Goal: Task Accomplishment & Management: Complete application form

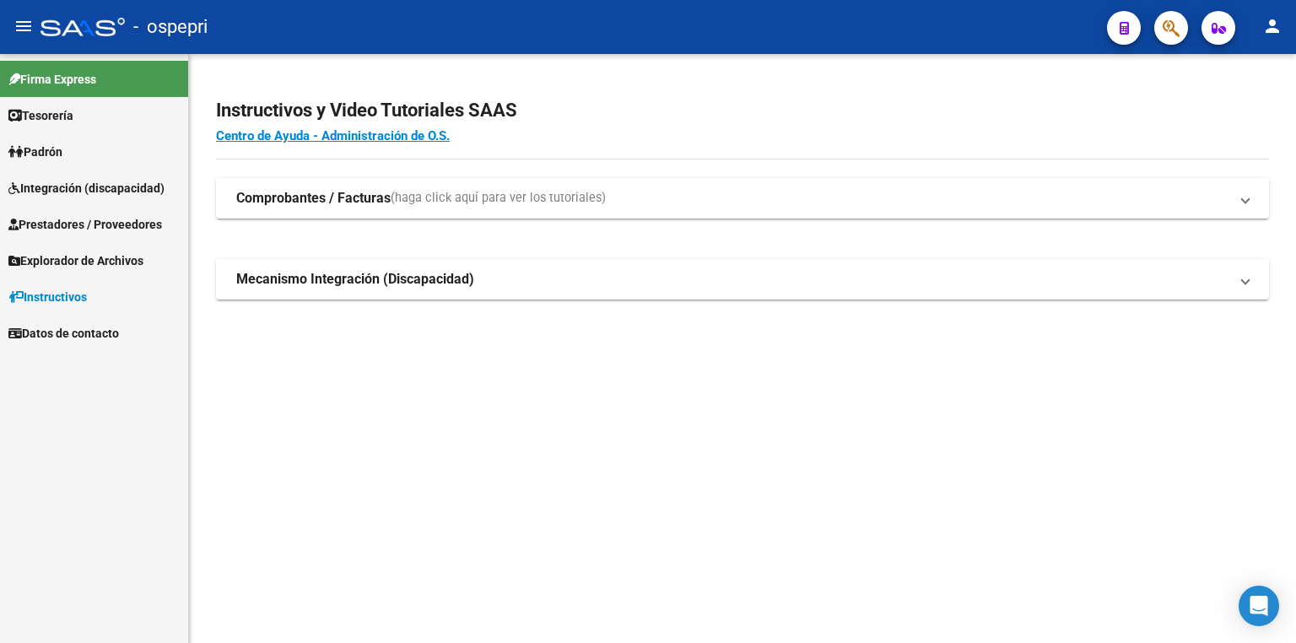
click at [89, 180] on span "Integración (discapacidad)" at bounding box center [86, 188] width 156 height 19
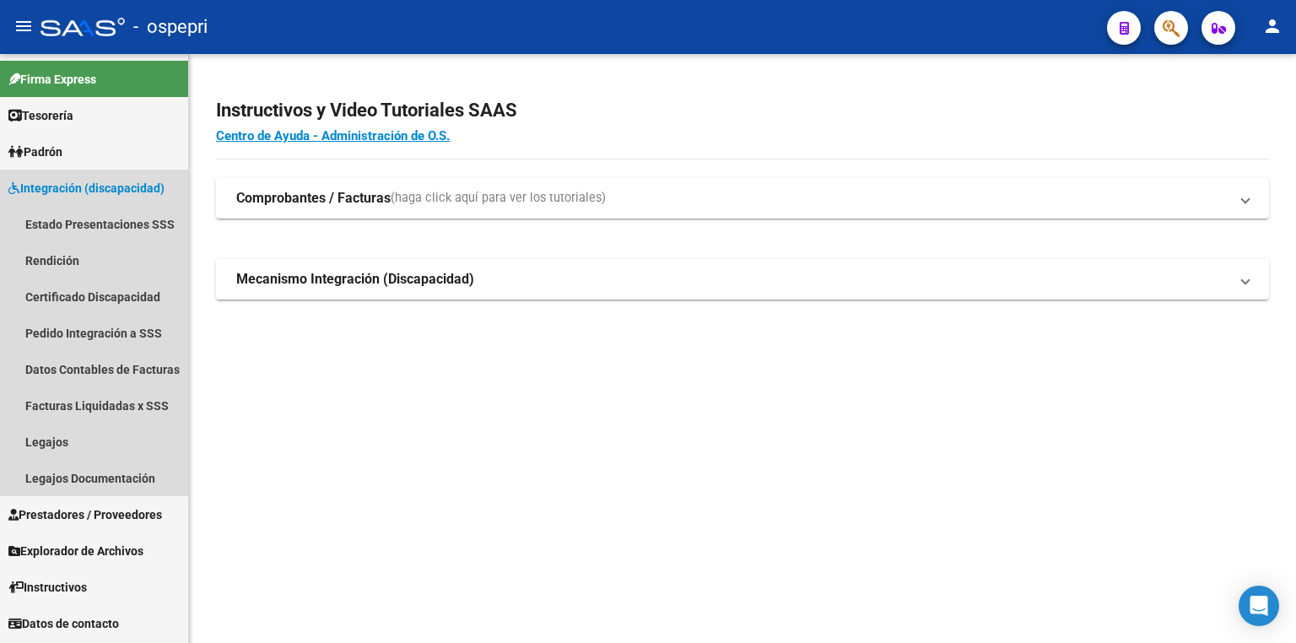
click at [110, 175] on link "Integración (discapacidad)" at bounding box center [94, 188] width 188 height 36
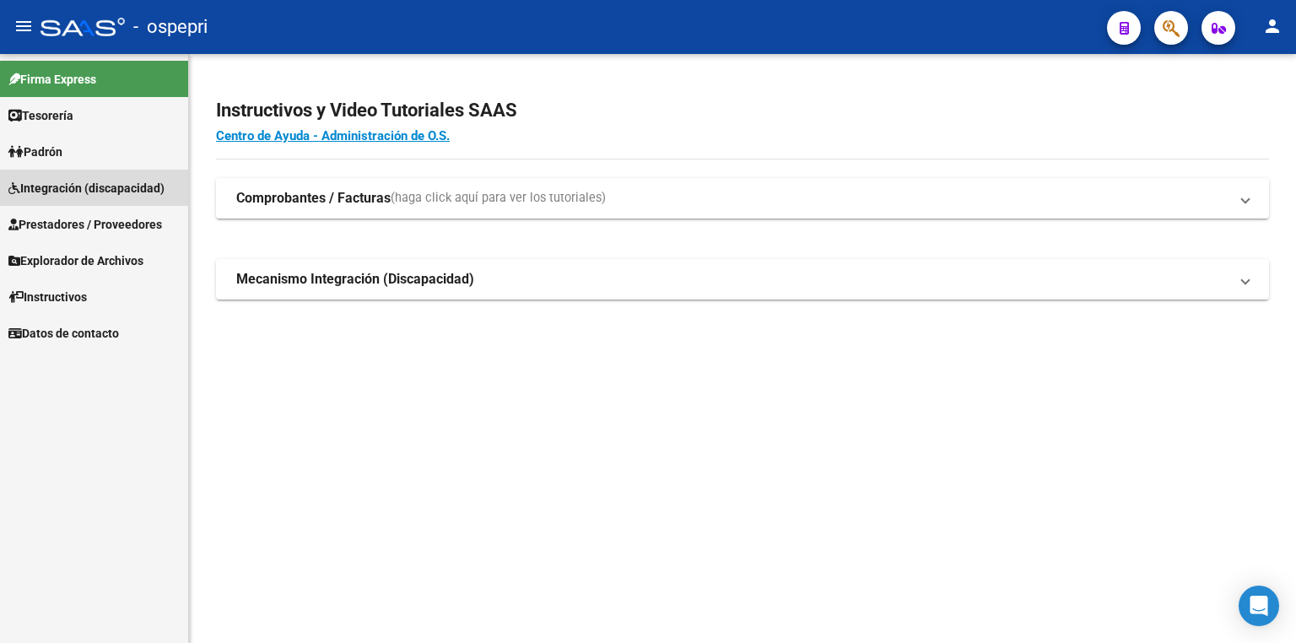
click at [62, 195] on span "Integración (discapacidad)" at bounding box center [86, 188] width 156 height 19
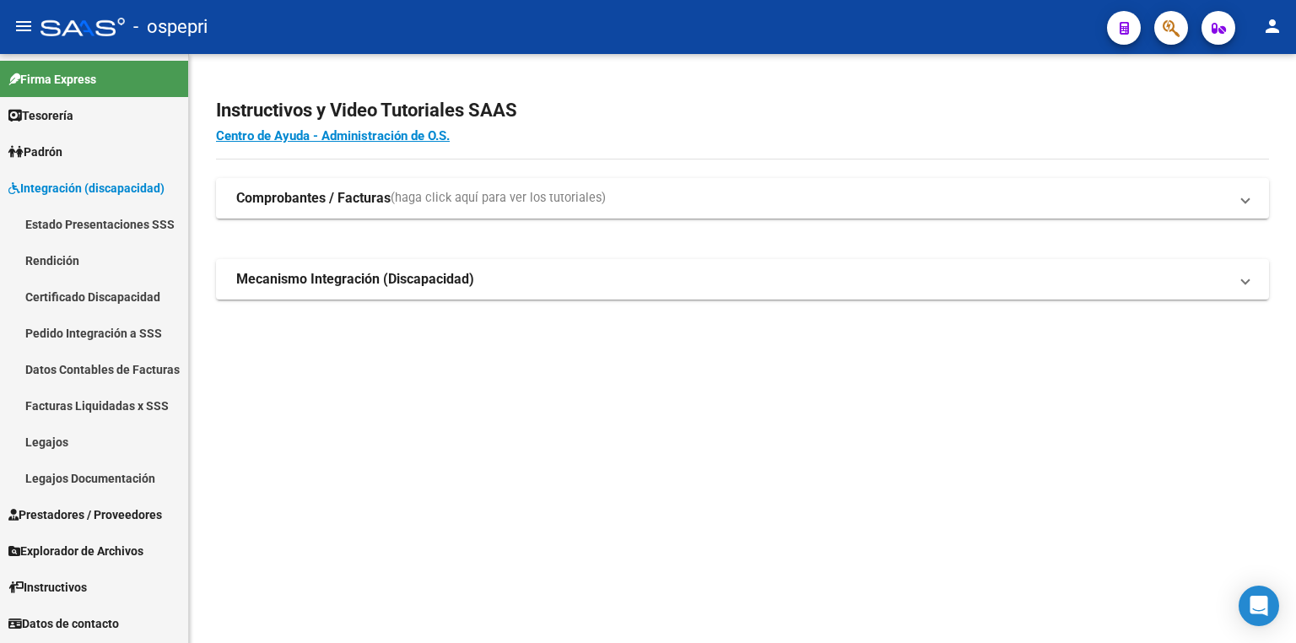
click at [46, 443] on link "Legajos" at bounding box center [94, 441] width 188 height 36
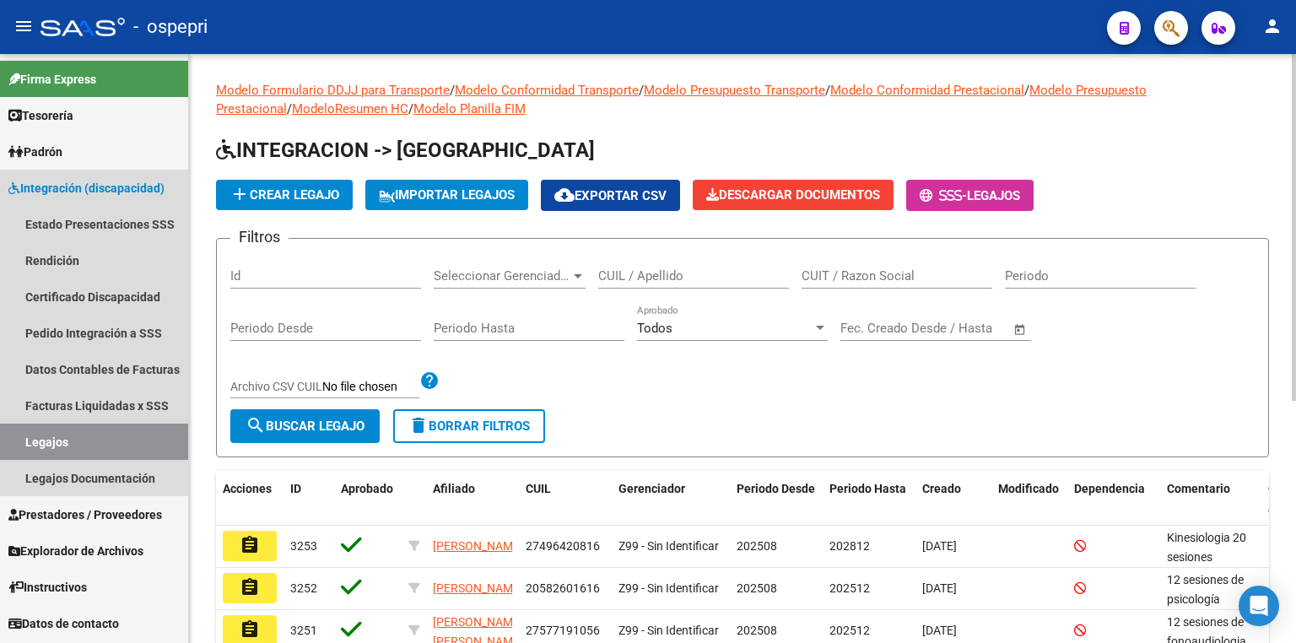
click at [105, 435] on link "Legajos" at bounding box center [94, 441] width 188 height 36
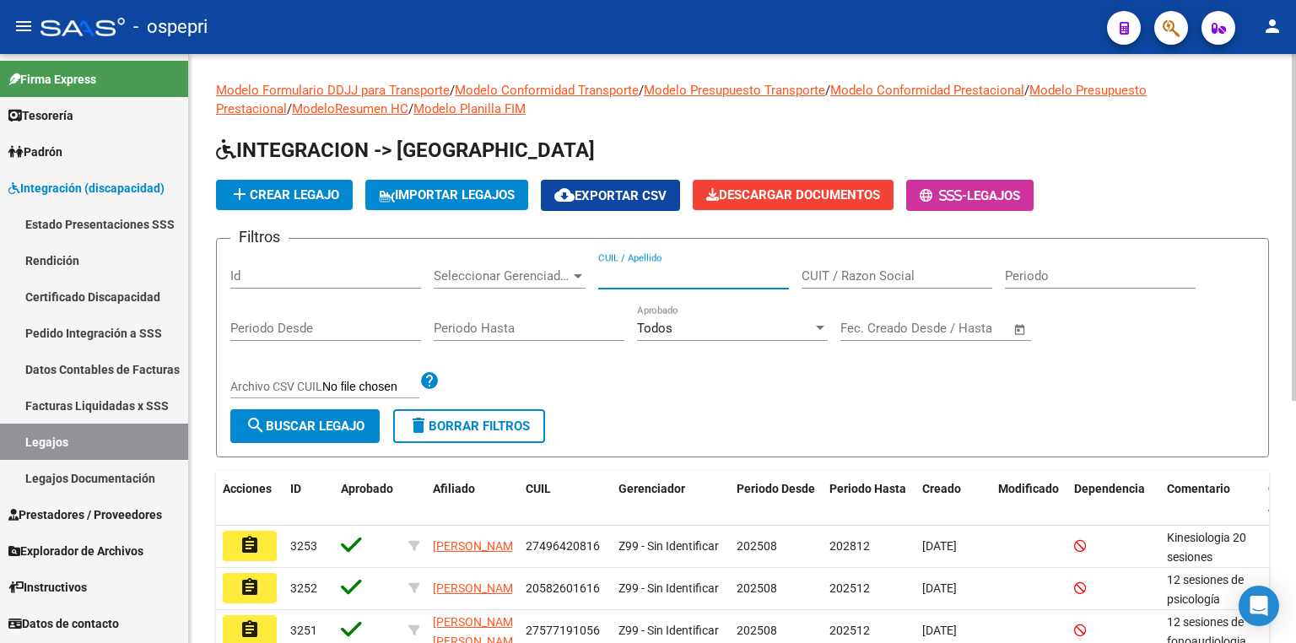
click at [651, 273] on input "CUIL / Apellido" at bounding box center [693, 275] width 191 height 15
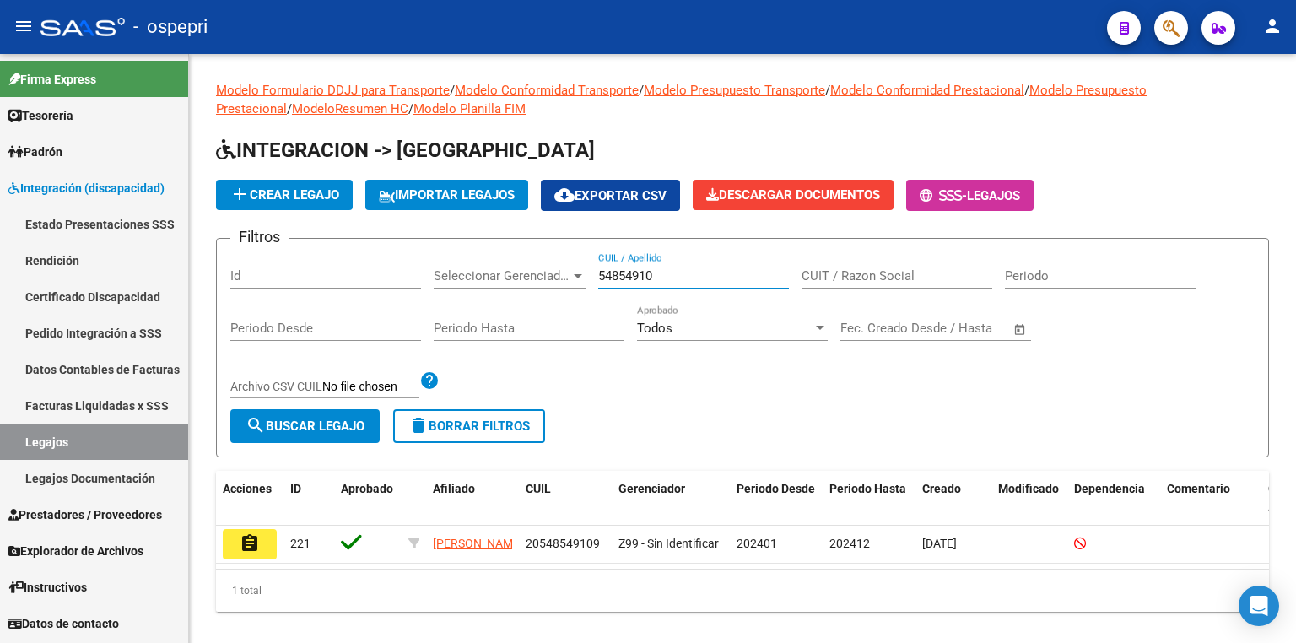
type input "54854910"
click at [117, 437] on link "Legajos" at bounding box center [94, 441] width 188 height 36
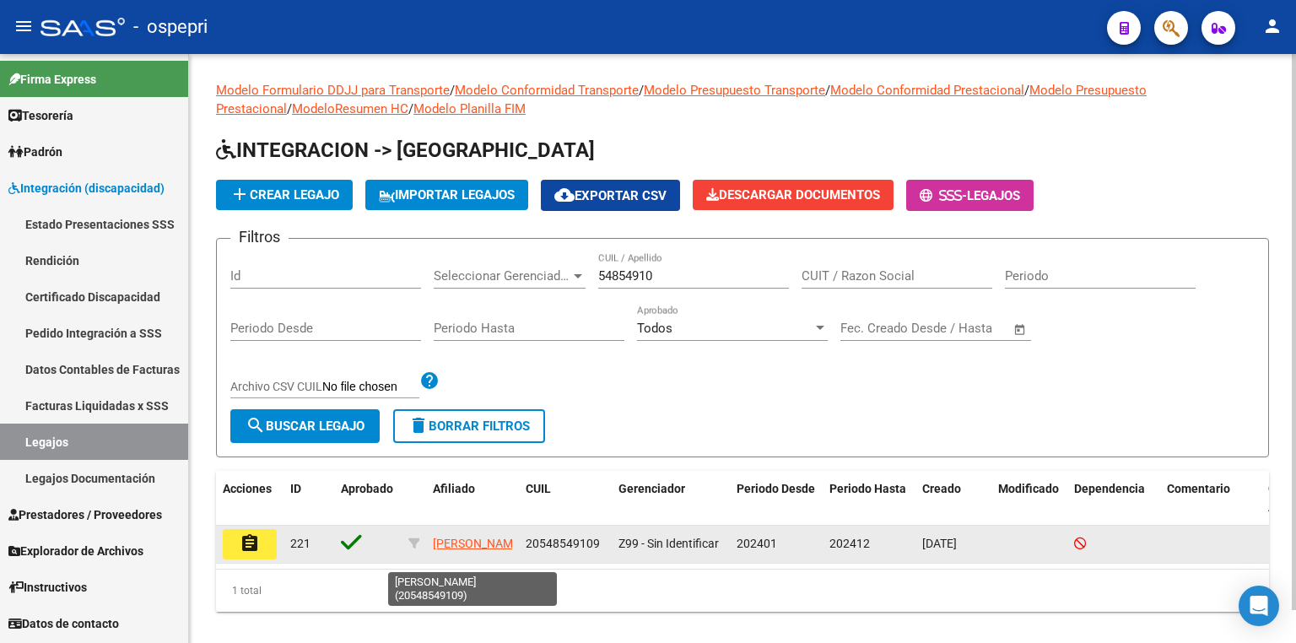
drag, startPoint x: 601, startPoint y: 547, endPoint x: 506, endPoint y: 558, distance: 95.1
click at [506, 558] on div "assignment [GEOGRAPHIC_DATA][PERSON_NAME] Z99 - Sin Identificar 202401 202412 […" at bounding box center [789, 544] width 1146 height 38
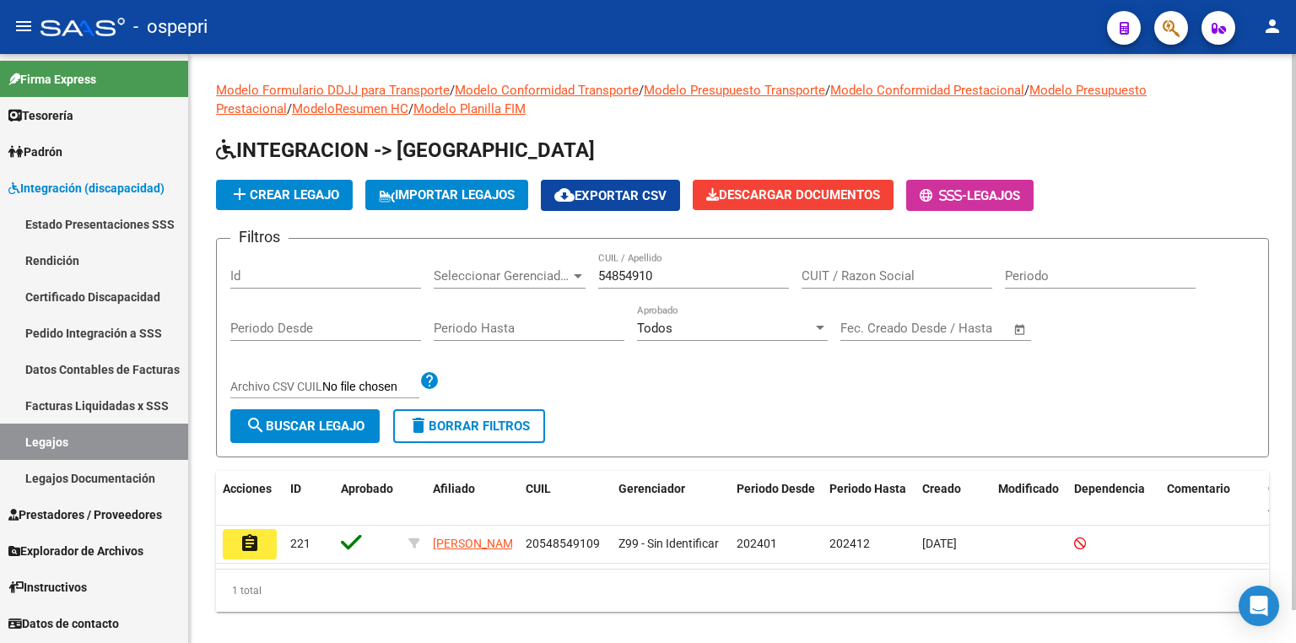
copy div "20548549109"
click at [315, 187] on span "add Crear Legajo" at bounding box center [284, 194] width 110 height 15
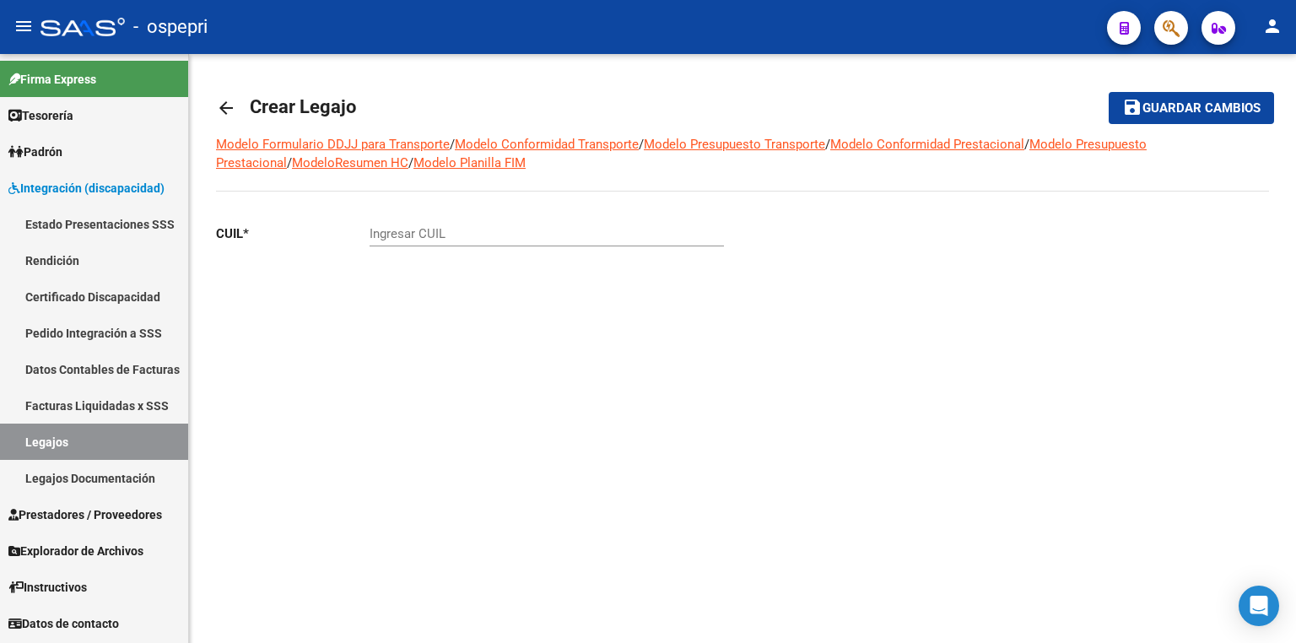
click at [493, 231] on input "Ingresar CUIL" at bounding box center [546, 233] width 354 height 15
paste input "20-54854910-9"
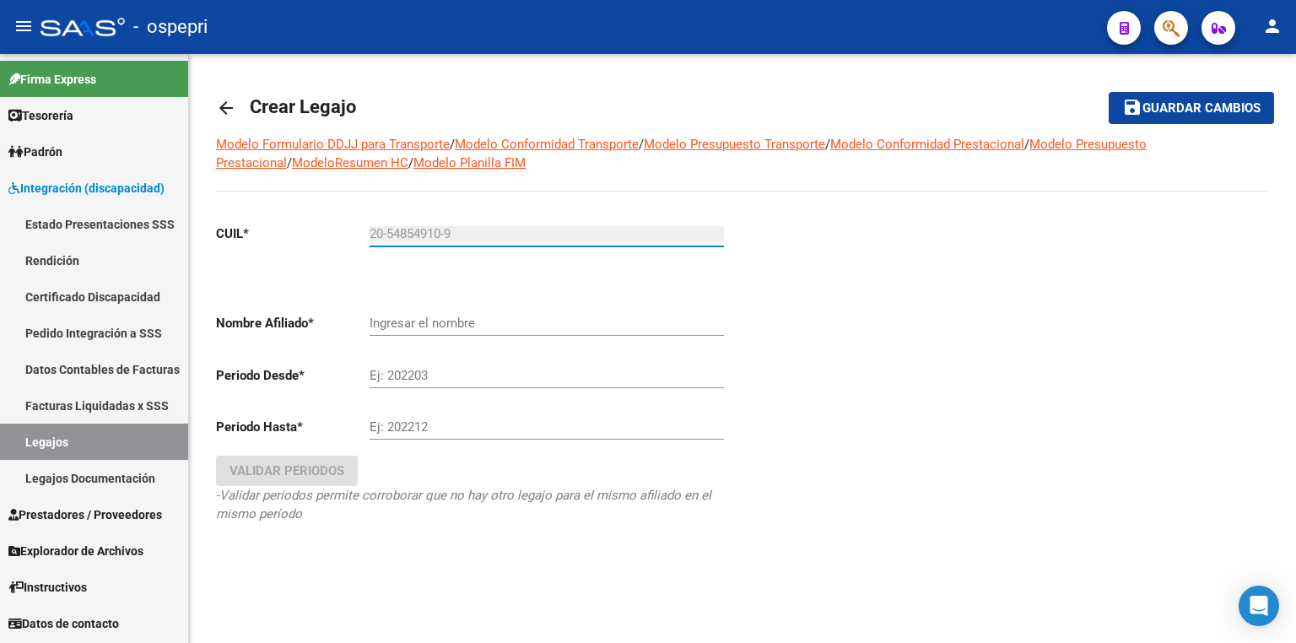
type input "20-54854910-9"
click at [472, 315] on input "Ingresar el nombre" at bounding box center [546, 322] width 354 height 15
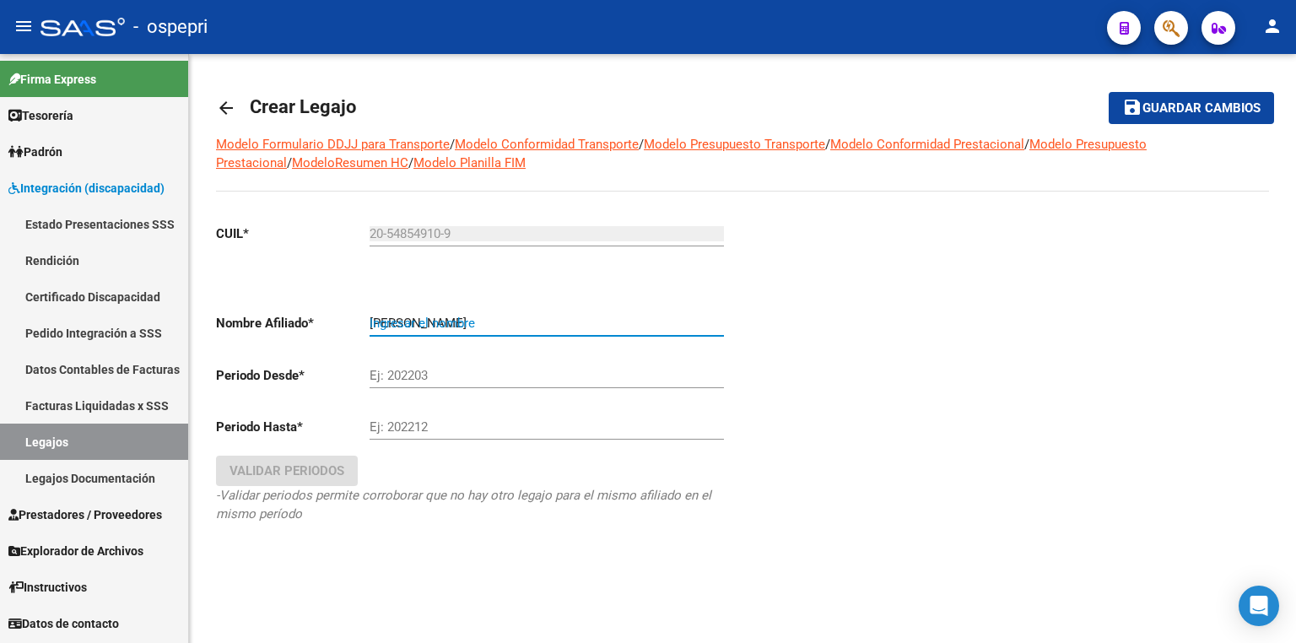
paste input "20548549109"
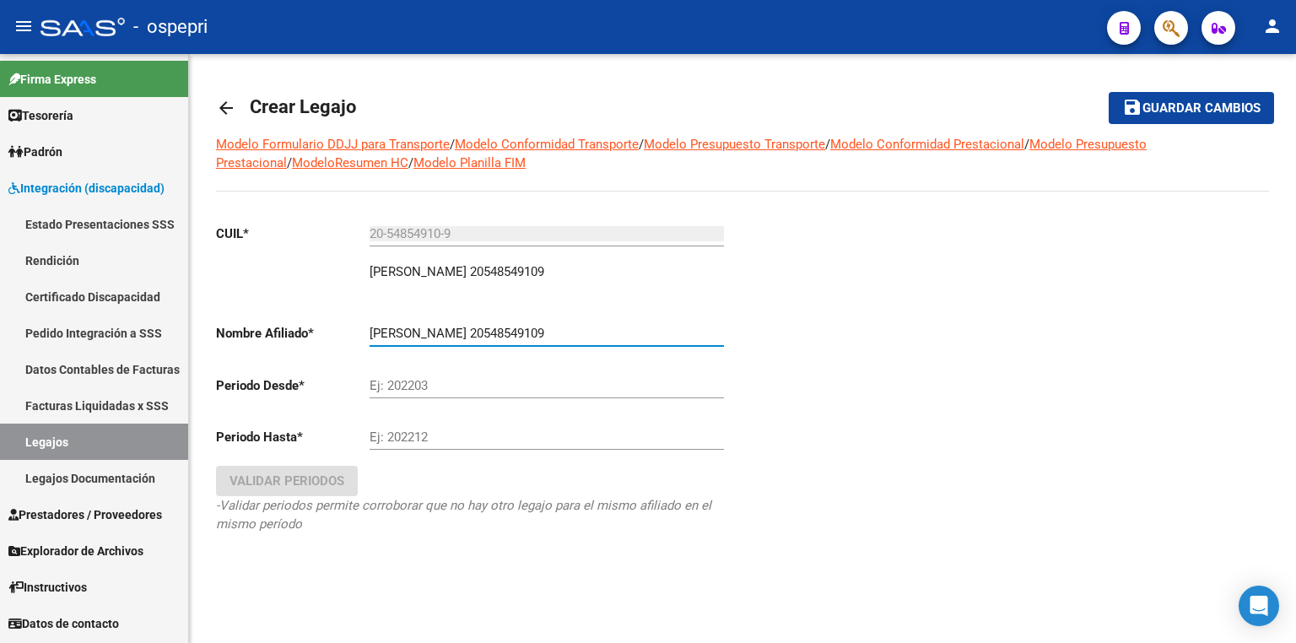
type input "[PERSON_NAME] 20548549109"
click at [448, 391] on div "Ej: 202203" at bounding box center [546, 380] width 354 height 36
drag, startPoint x: 1050, startPoint y: 348, endPoint x: 897, endPoint y: 317, distance: 156.5
click at [1044, 348] on div at bounding box center [1005, 402] width 526 height 384
click at [493, 389] on input "Ej: 202203" at bounding box center [546, 385] width 354 height 15
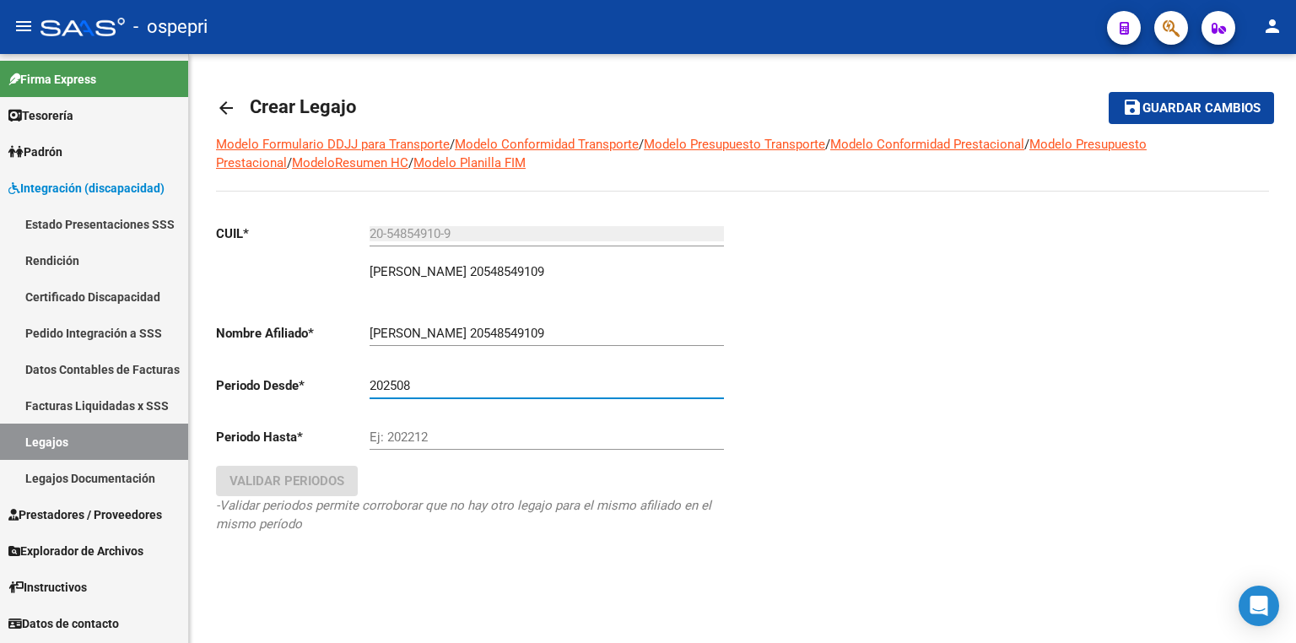
type input "202508"
click at [495, 439] on input "Ej: 202212" at bounding box center [546, 436] width 354 height 15
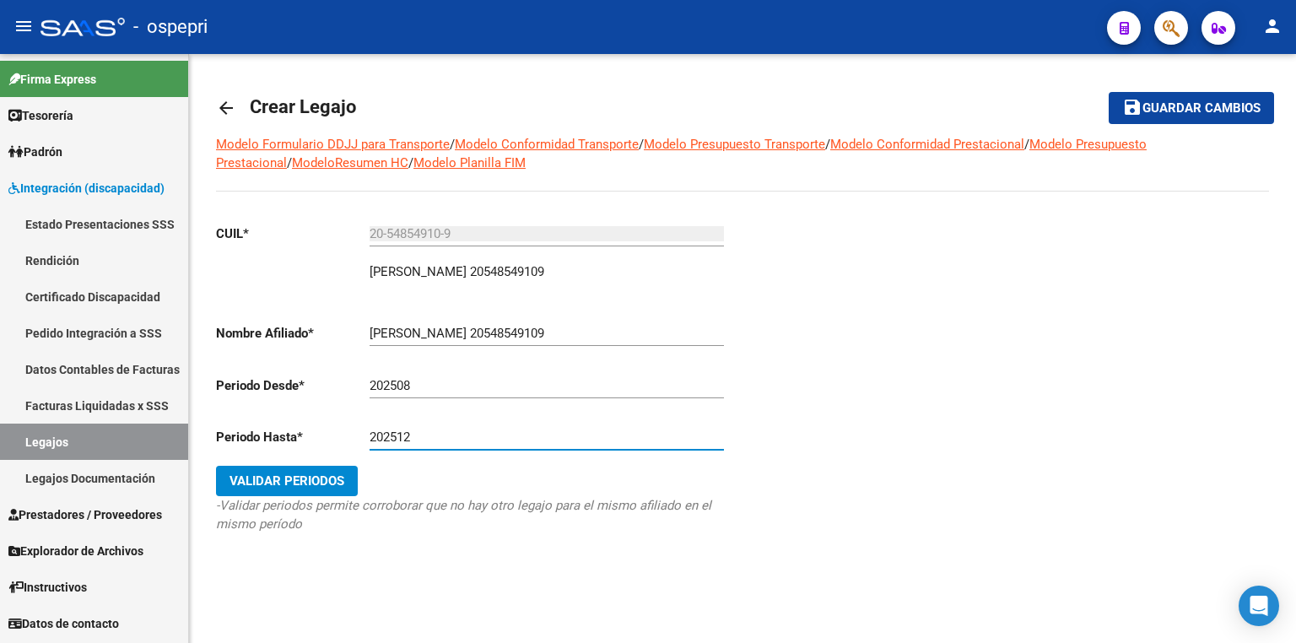
type input "202512"
click at [329, 473] on span "Validar Periodos" at bounding box center [286, 480] width 115 height 15
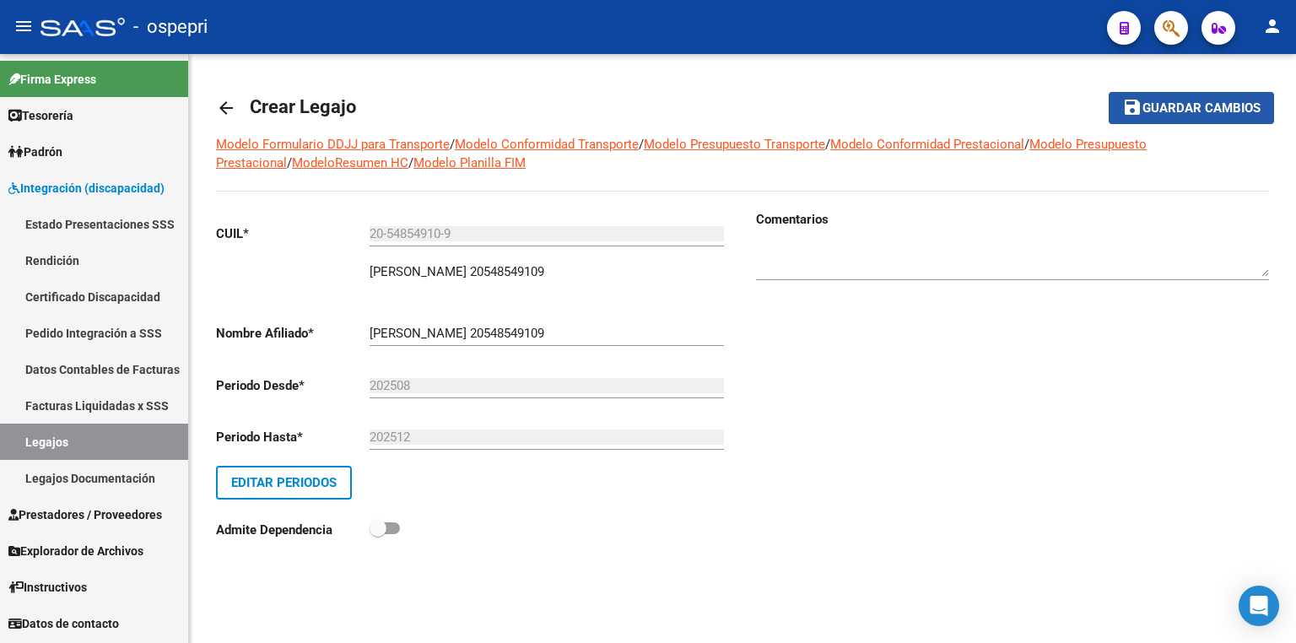
click at [1215, 101] on span "Guardar cambios" at bounding box center [1201, 108] width 118 height 15
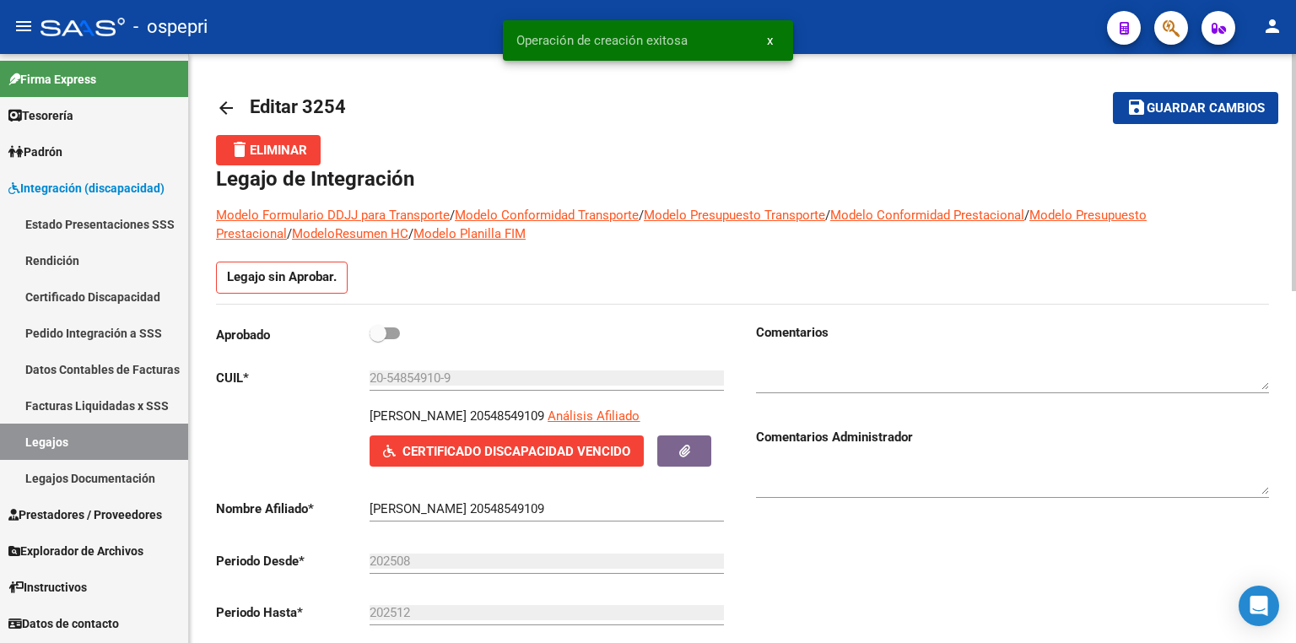
type input "[PERSON_NAME]"
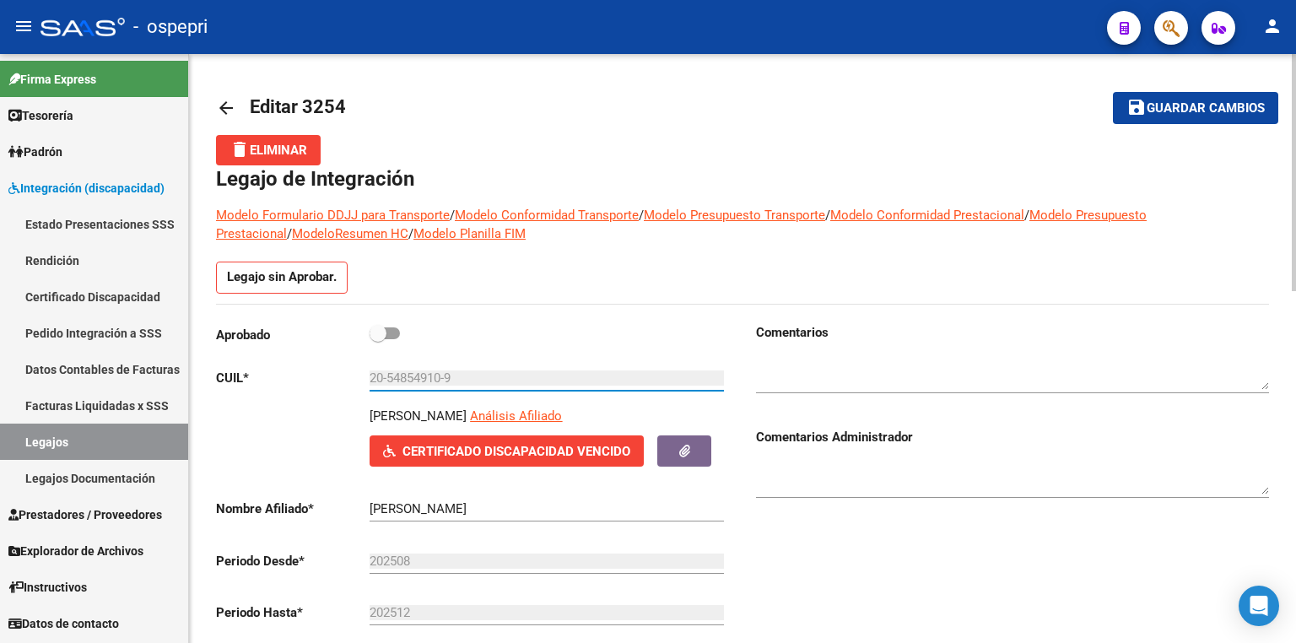
drag, startPoint x: 475, startPoint y: 379, endPoint x: 305, endPoint y: 380, distance: 169.5
click at [305, 380] on app-form-text-field "CUIL * 20-54854910-9 Ingresar CUIL" at bounding box center [470, 377] width 508 height 15
click at [398, 334] on span at bounding box center [384, 333] width 30 height 12
click at [378, 339] on input "checkbox" at bounding box center [377, 339] width 1 height 1
checkbox input "true"
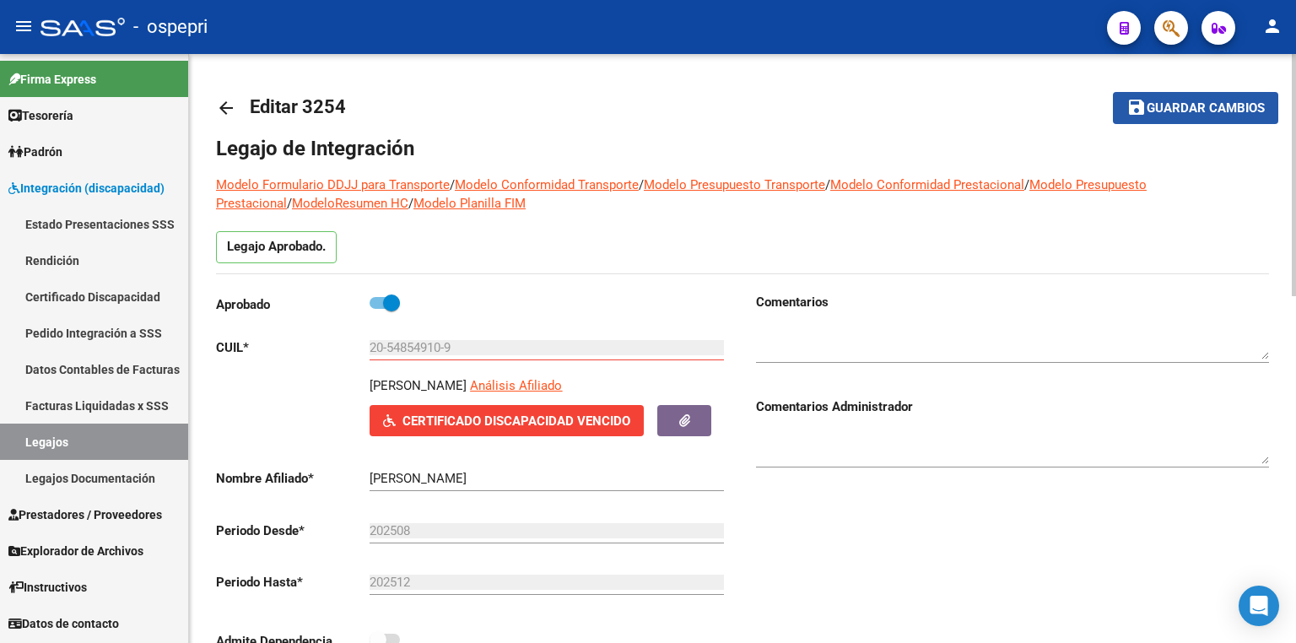
click at [1199, 106] on span "Guardar cambios" at bounding box center [1205, 108] width 118 height 15
click at [868, 526] on div "Comentarios Comentarios Administrador" at bounding box center [1005, 483] width 526 height 381
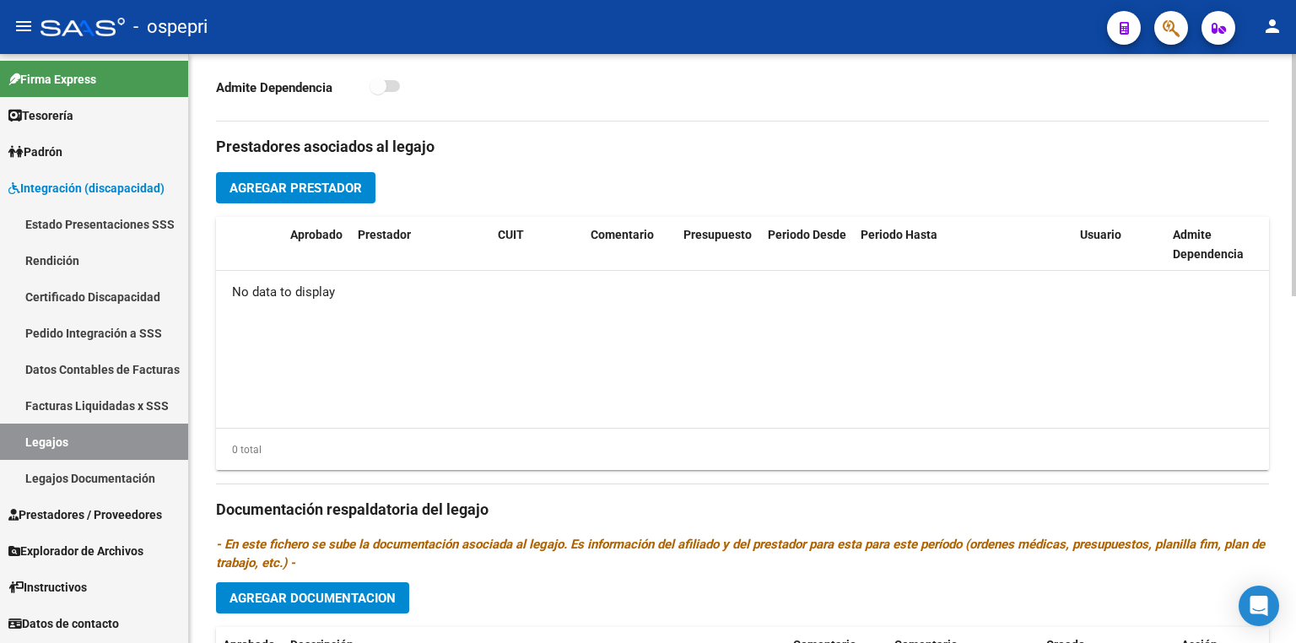
scroll to position [742, 0]
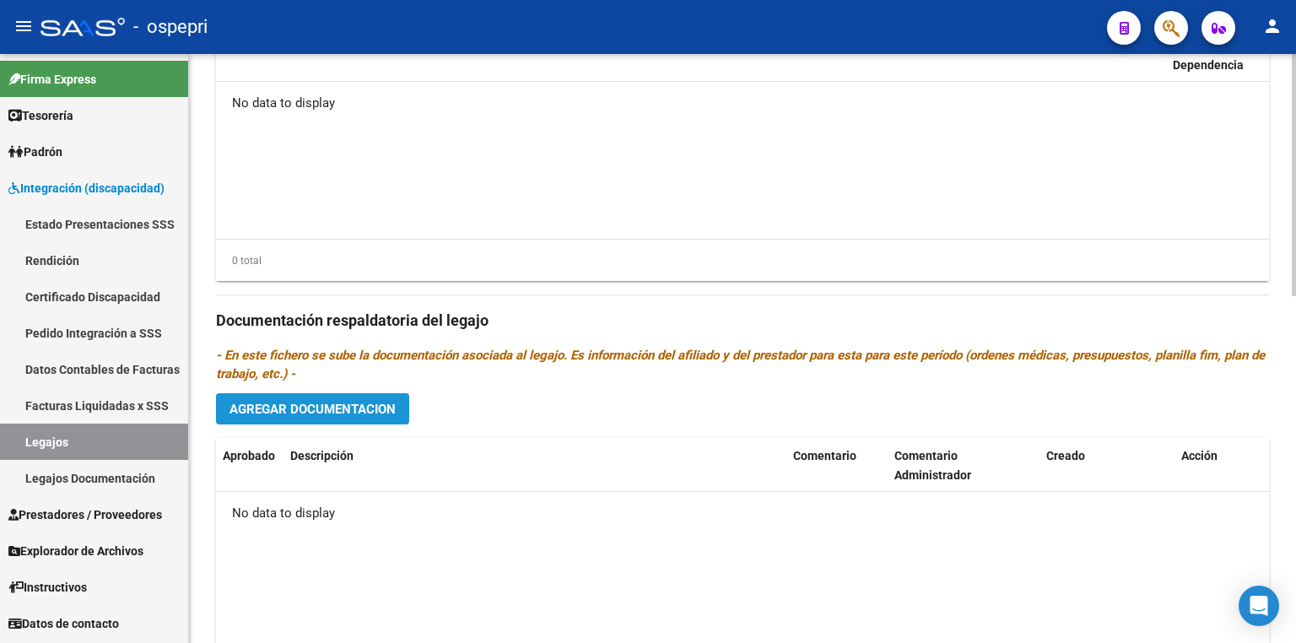
click at [385, 409] on span "Agregar Documentacion" at bounding box center [312, 408] width 166 height 15
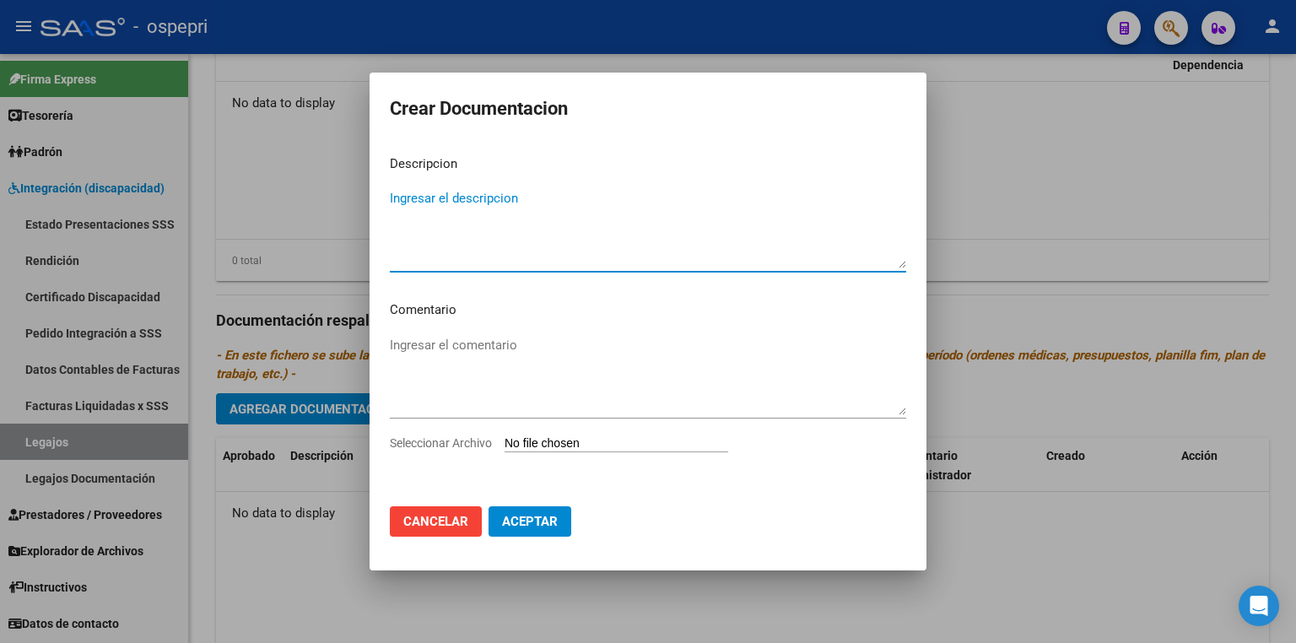
click at [587, 445] on input "Seleccionar Archivo" at bounding box center [616, 444] width 224 height 16
type input "C:\fakepath\20548549109.pdf"
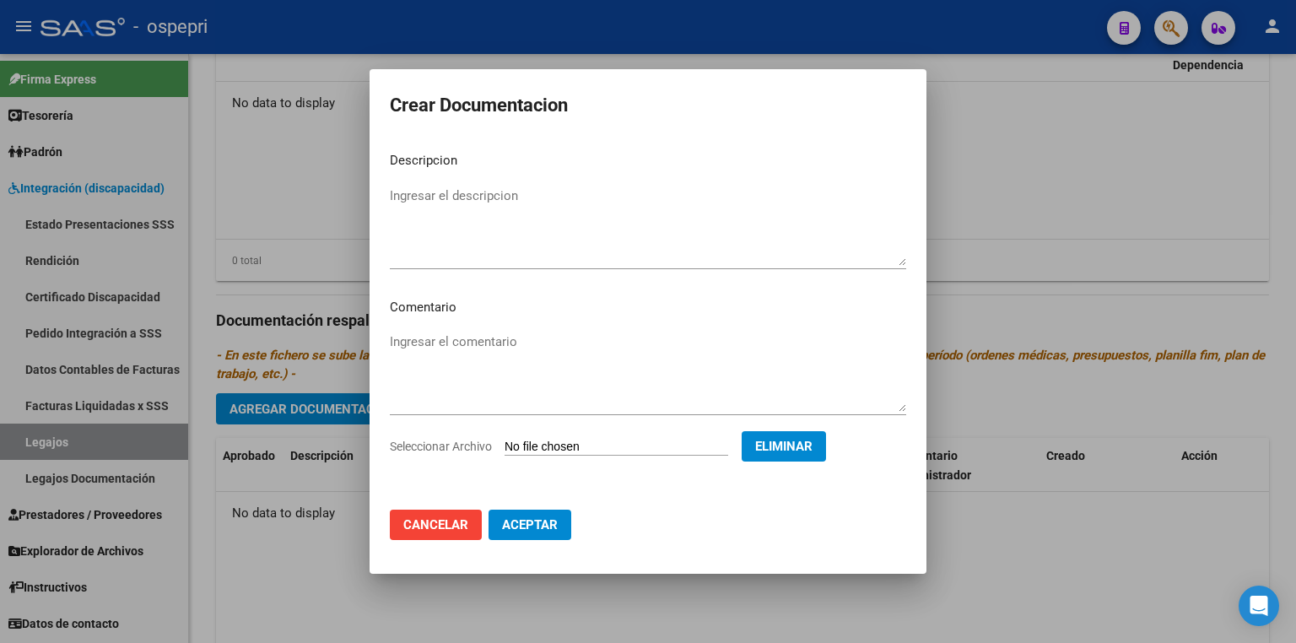
click at [543, 520] on span "Aceptar" at bounding box center [530, 524] width 56 height 15
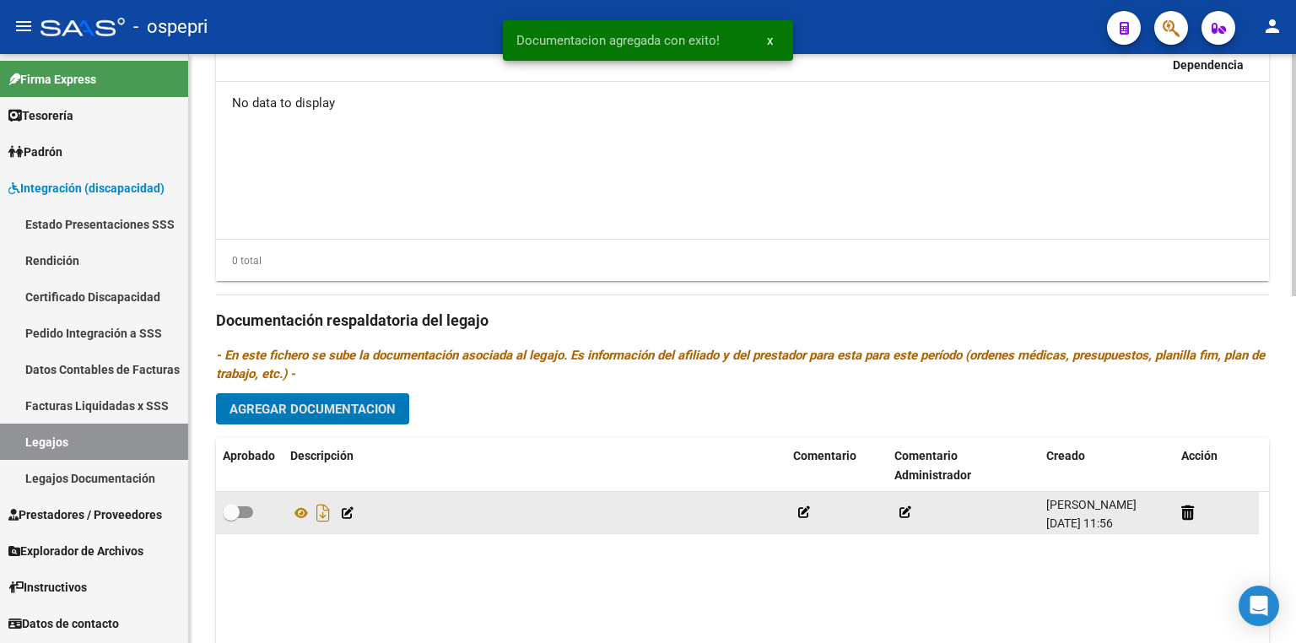
click at [246, 508] on span at bounding box center [238, 512] width 30 height 12
click at [231, 518] on input "checkbox" at bounding box center [230, 518] width 1 height 1
checkbox input "true"
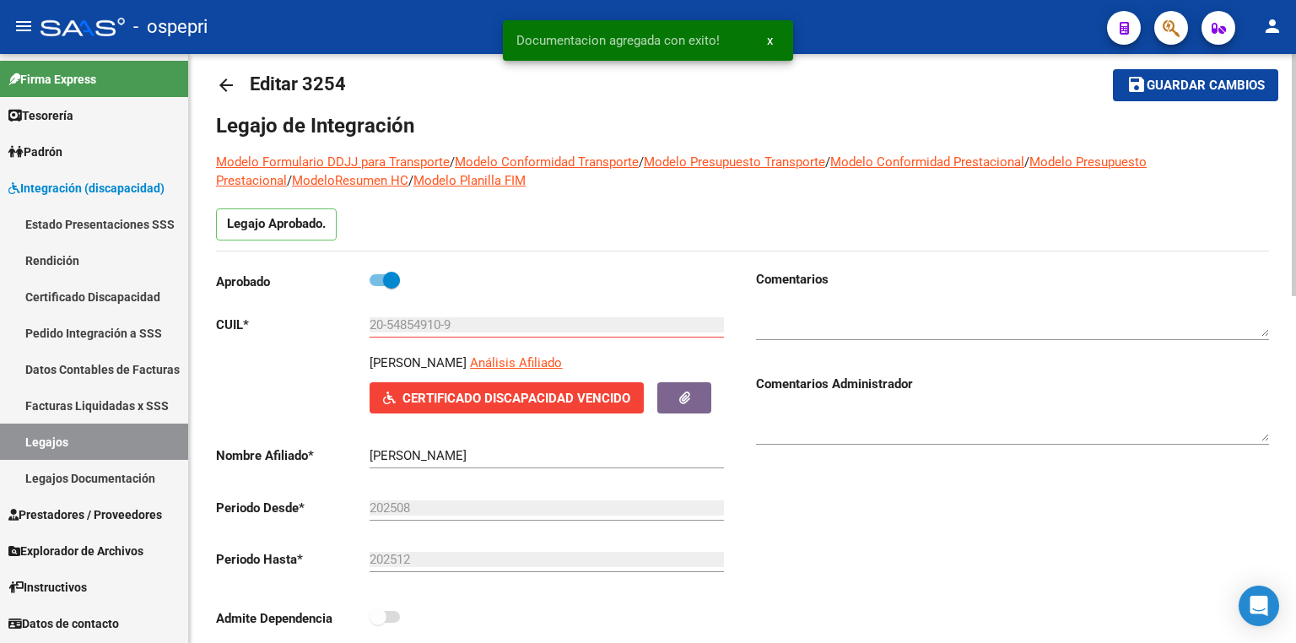
scroll to position [0, 0]
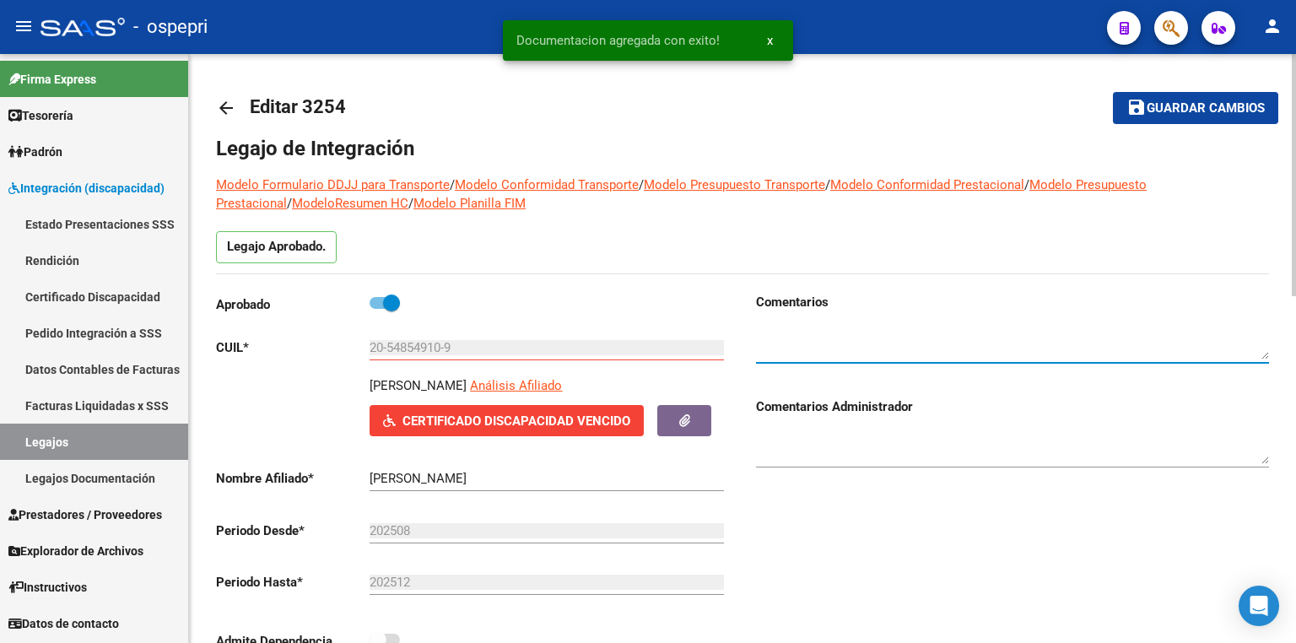
click at [795, 341] on textarea at bounding box center [1012, 343] width 513 height 34
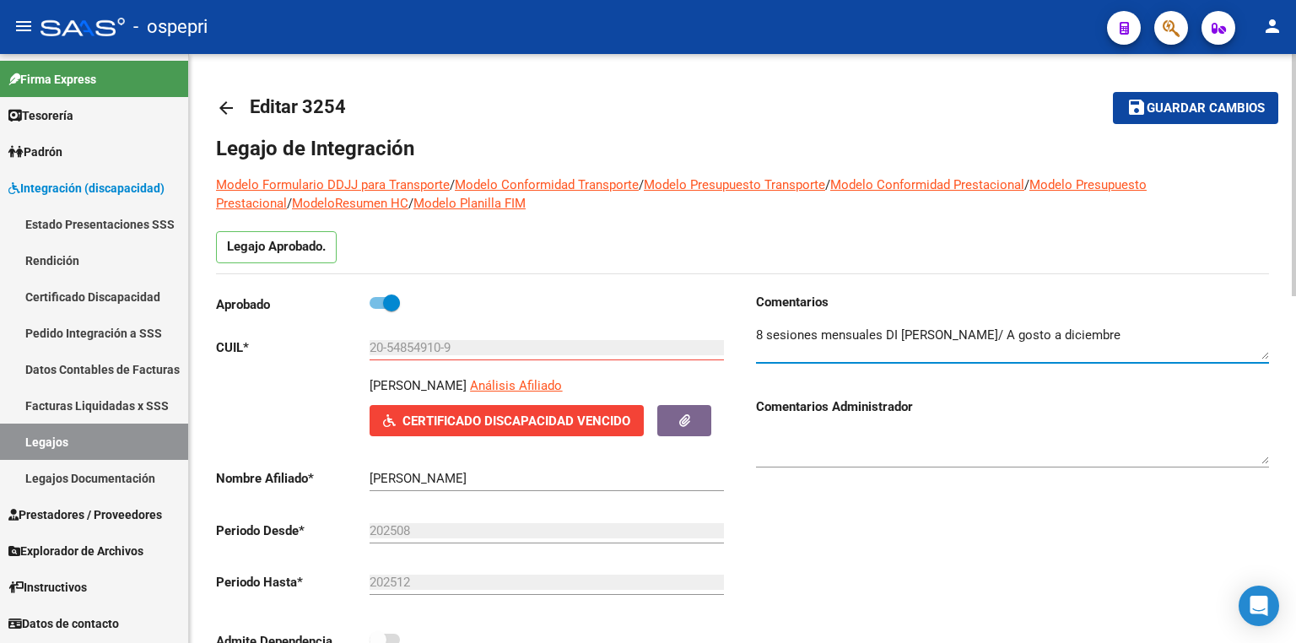
click at [1045, 333] on textarea at bounding box center [1012, 343] width 513 height 34
type textarea "8 sesiones mensuales DI [PERSON_NAME]/ Agosto a diciembre"
click at [1176, 105] on span "Guardar cambios" at bounding box center [1205, 108] width 118 height 15
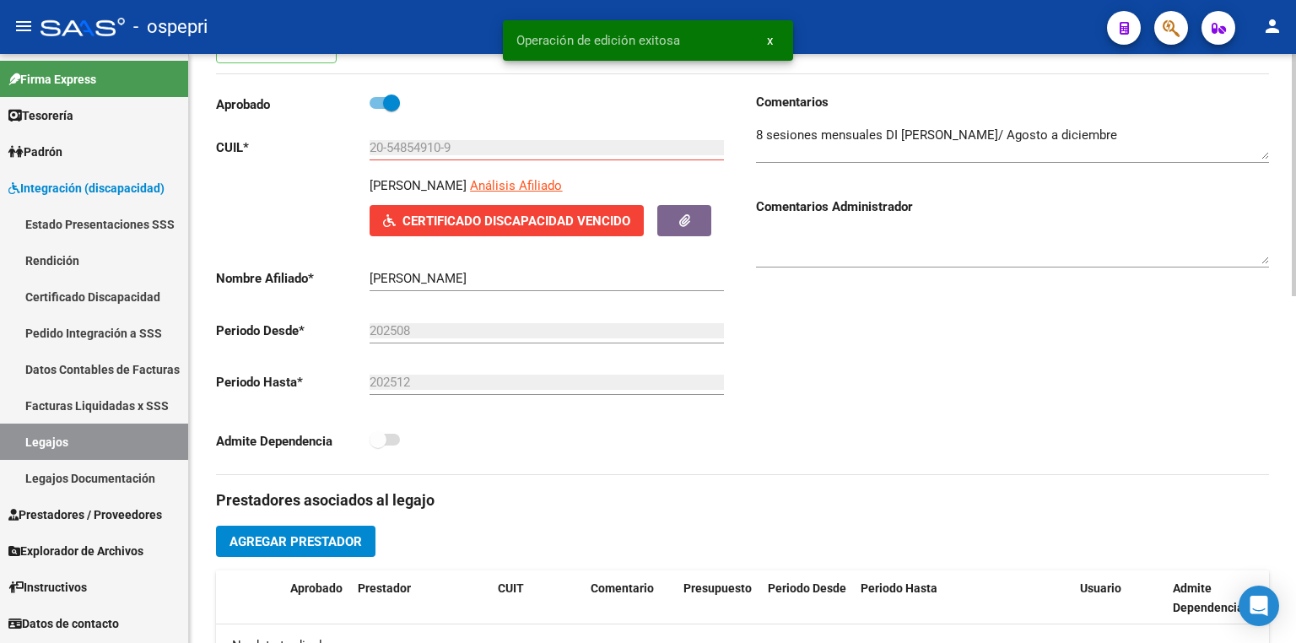
scroll to position [202, 0]
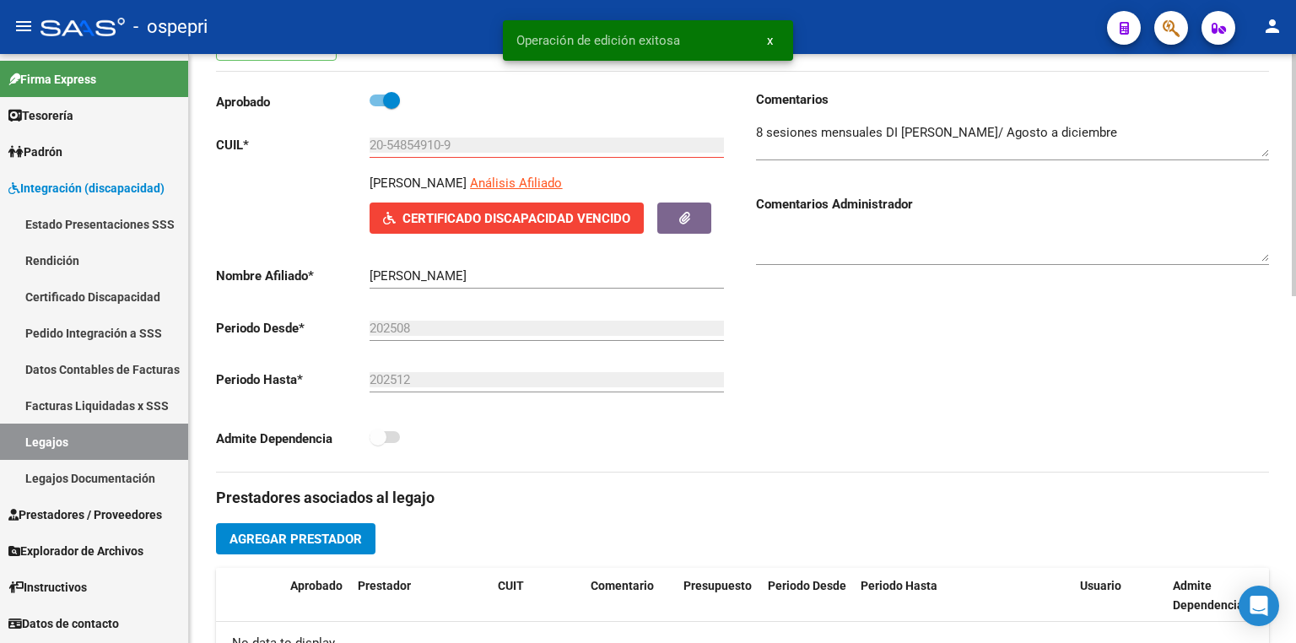
click at [359, 536] on span "Agregar Prestador" at bounding box center [295, 538] width 132 height 15
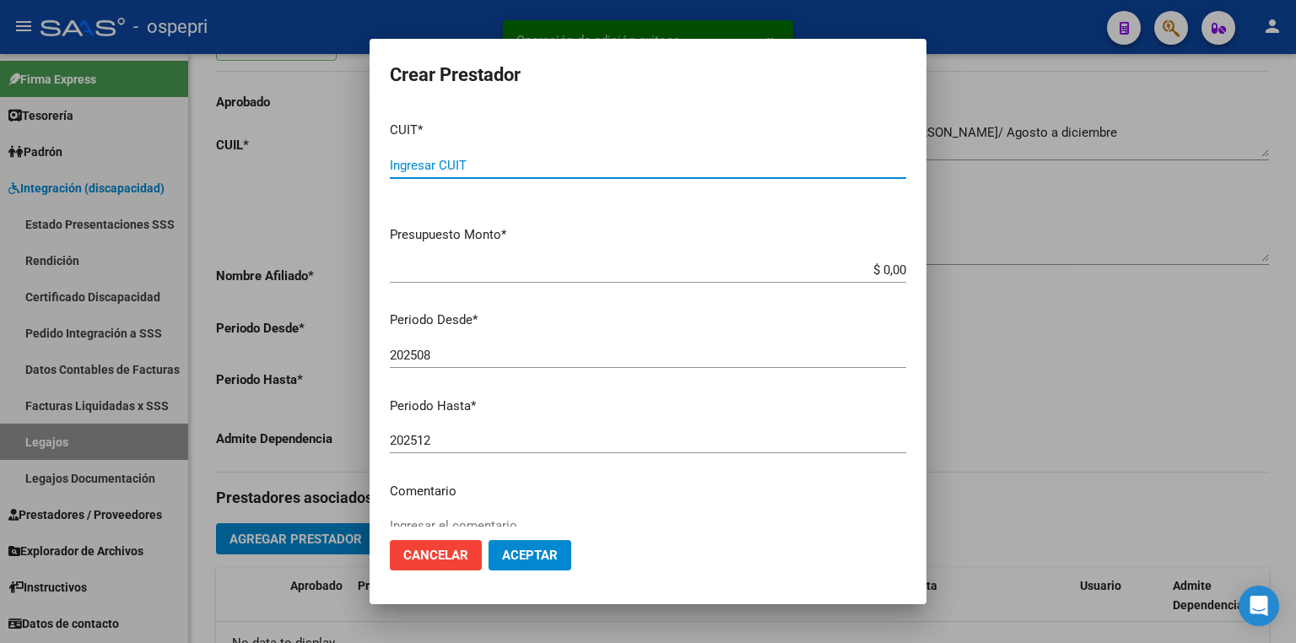
paste input "27-40778207-6"
type input "27-40778207-6"
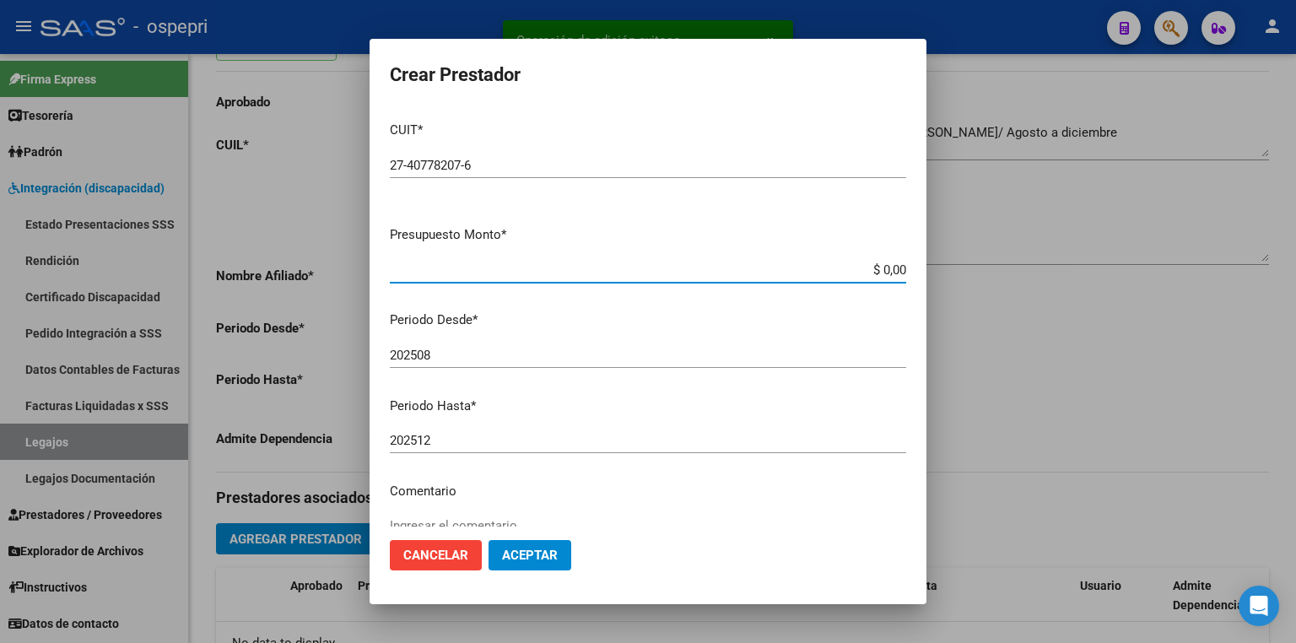
drag, startPoint x: 843, startPoint y: 274, endPoint x: 1075, endPoint y: 277, distance: 231.1
click at [1075, 277] on div "Operación de edición exitosa x Crear Prestador CUIT * 27-40778207-6 Ingresar CU…" at bounding box center [648, 321] width 1296 height 643
type input "$ 14.844,73"
click at [542, 550] on span "Aceptar" at bounding box center [530, 554] width 56 height 15
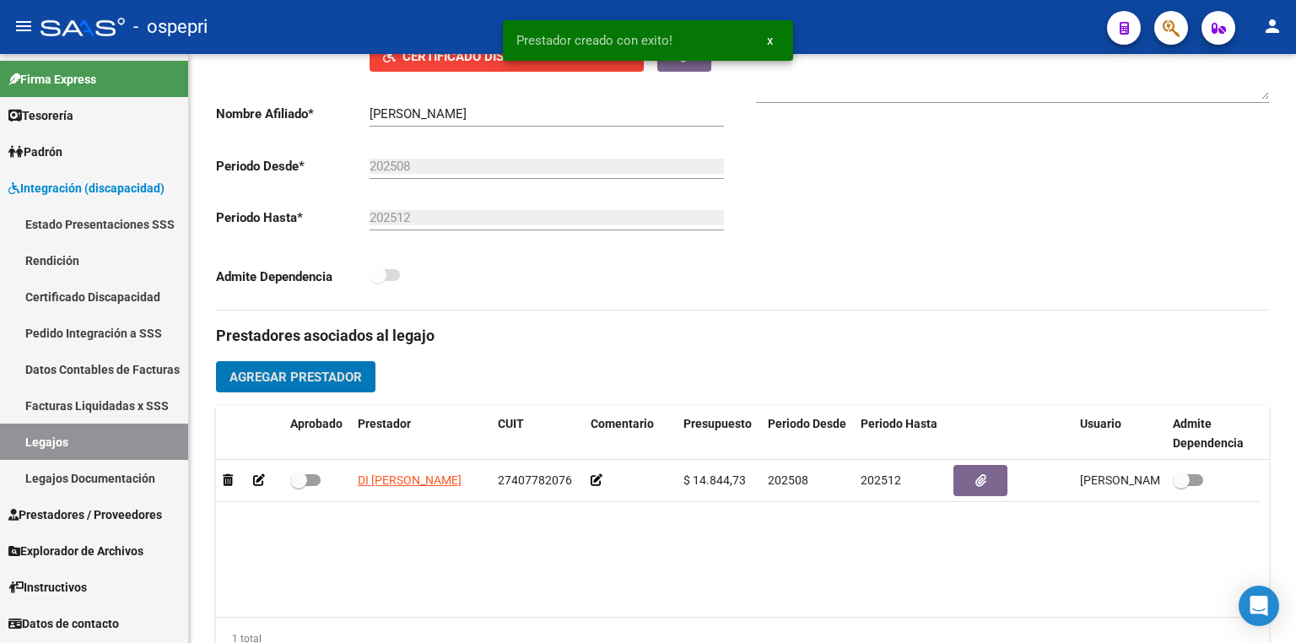
scroll to position [405, 0]
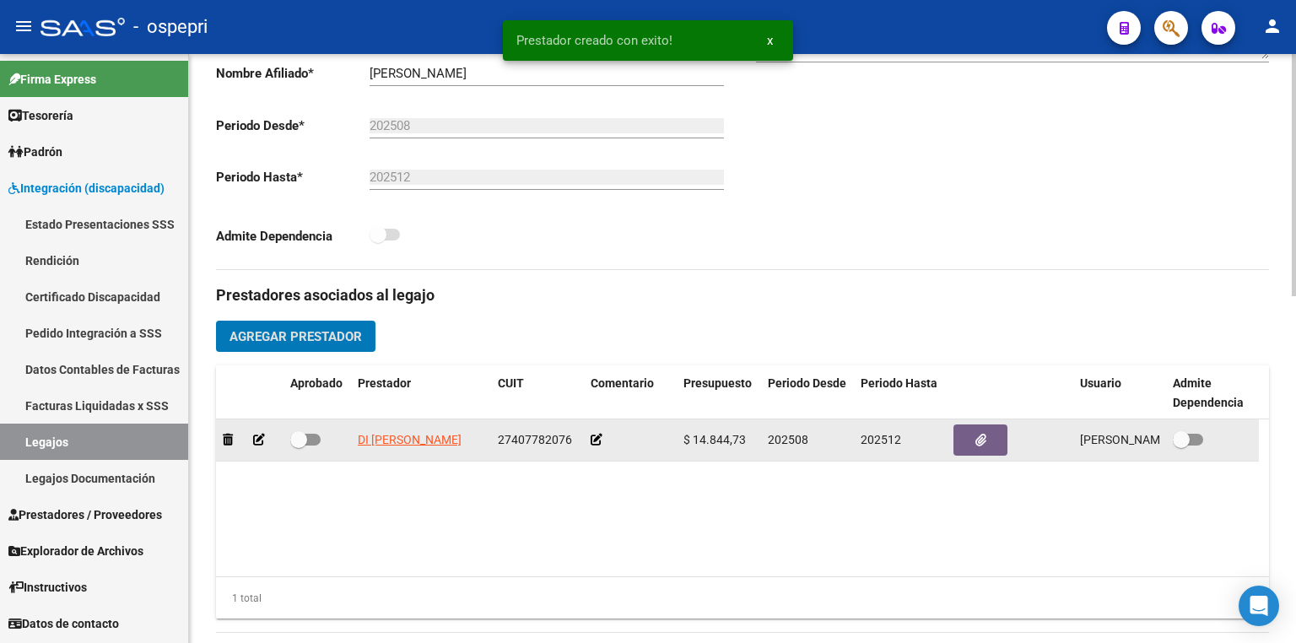
click at [314, 441] on span at bounding box center [305, 440] width 30 height 12
click at [299, 445] on input "checkbox" at bounding box center [298, 445] width 1 height 1
checkbox input "true"
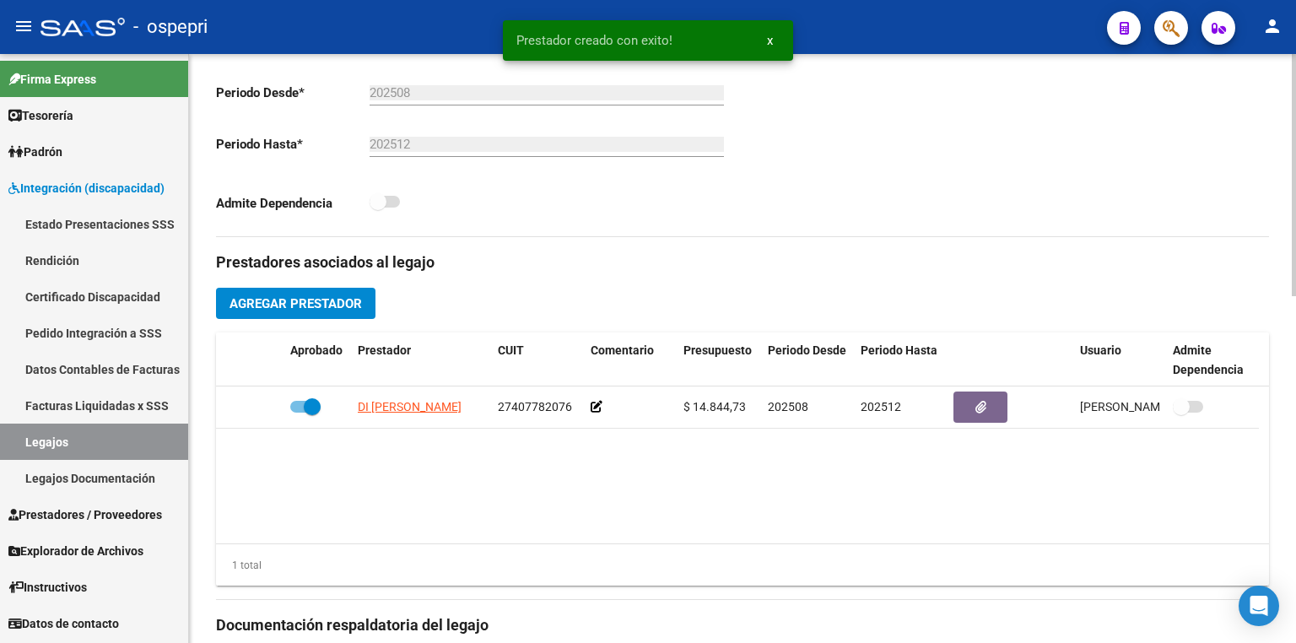
scroll to position [33, 0]
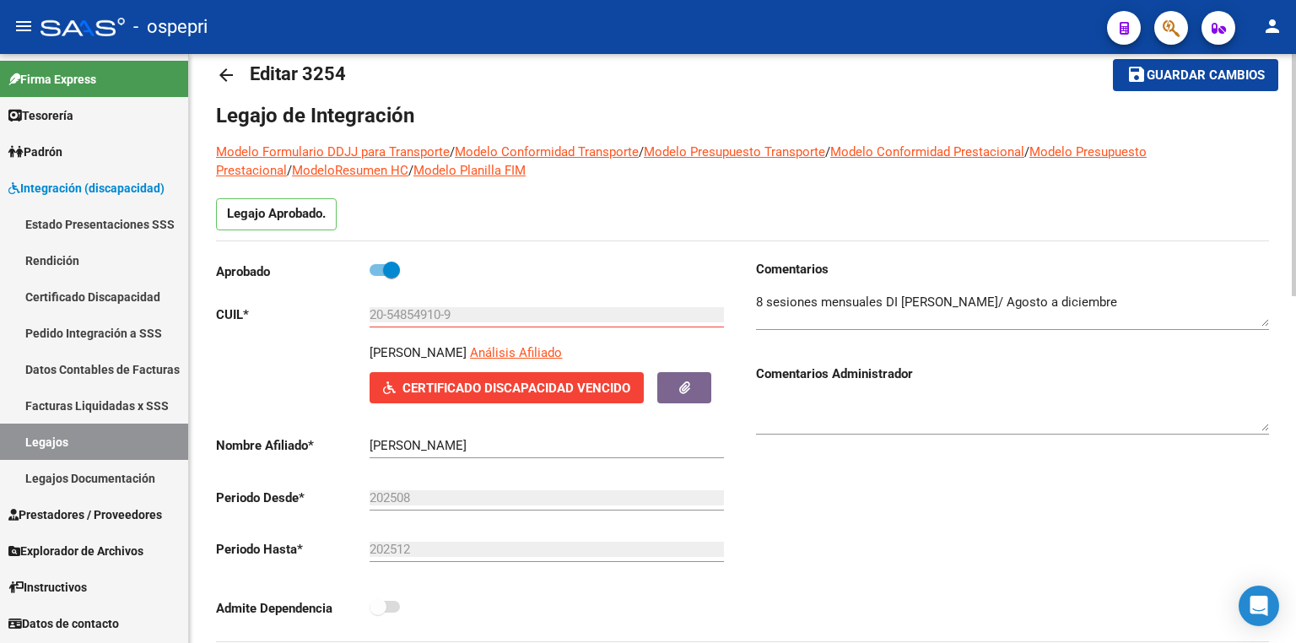
click at [1201, 76] on span "Guardar cambios" at bounding box center [1205, 75] width 118 height 15
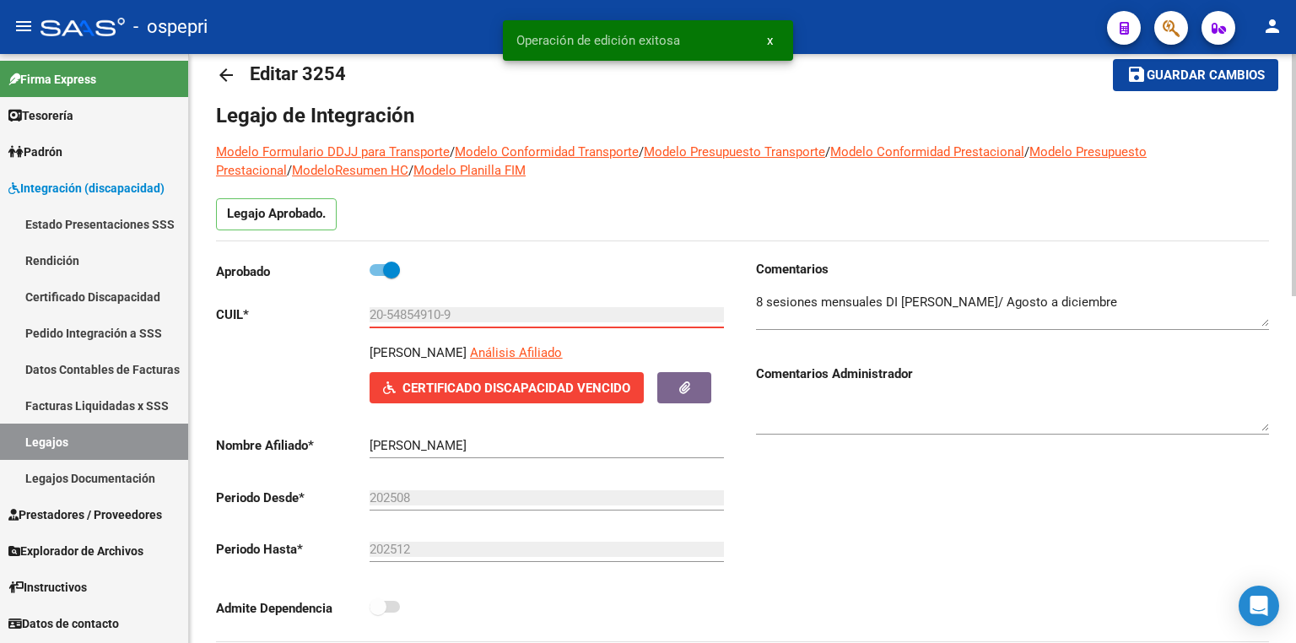
drag, startPoint x: 476, startPoint y: 315, endPoint x: 245, endPoint y: 315, distance: 230.3
click at [245, 315] on app-form-text-field "CUIL * 20-54854910-9 Ingresar CUIL" at bounding box center [470, 314] width 508 height 15
click at [112, 299] on link "Certificado Discapacidad" at bounding box center [94, 296] width 188 height 36
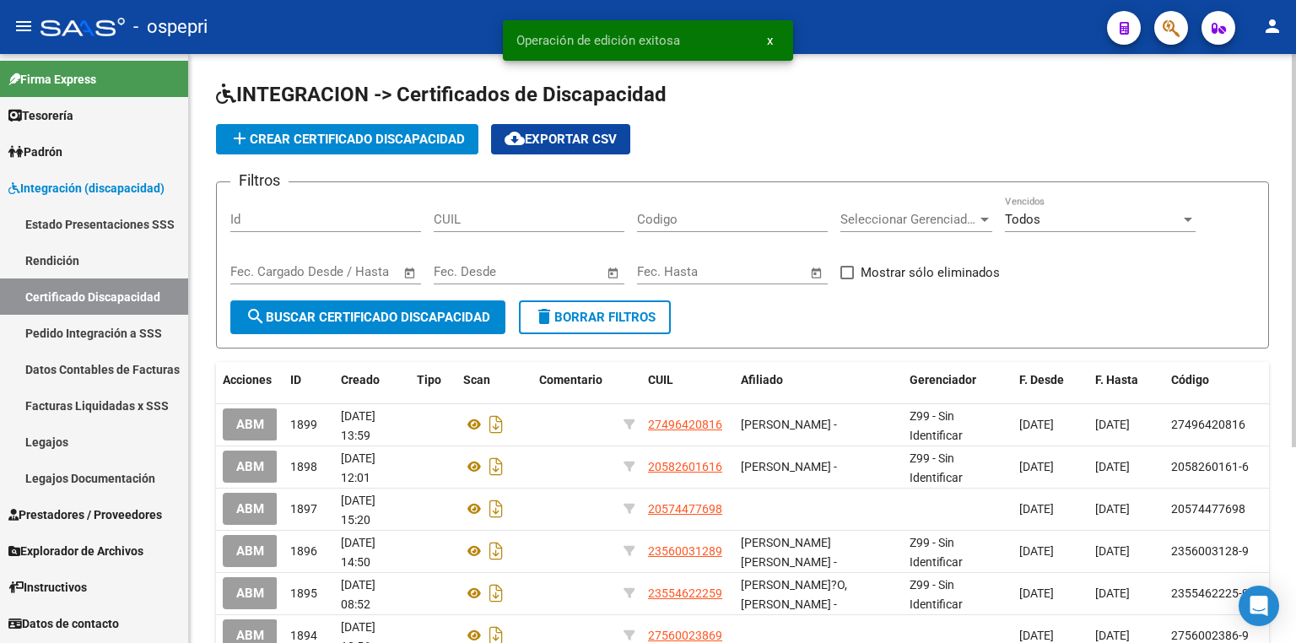
click at [374, 138] on span "add Crear Certificado Discapacidad" at bounding box center [346, 139] width 235 height 15
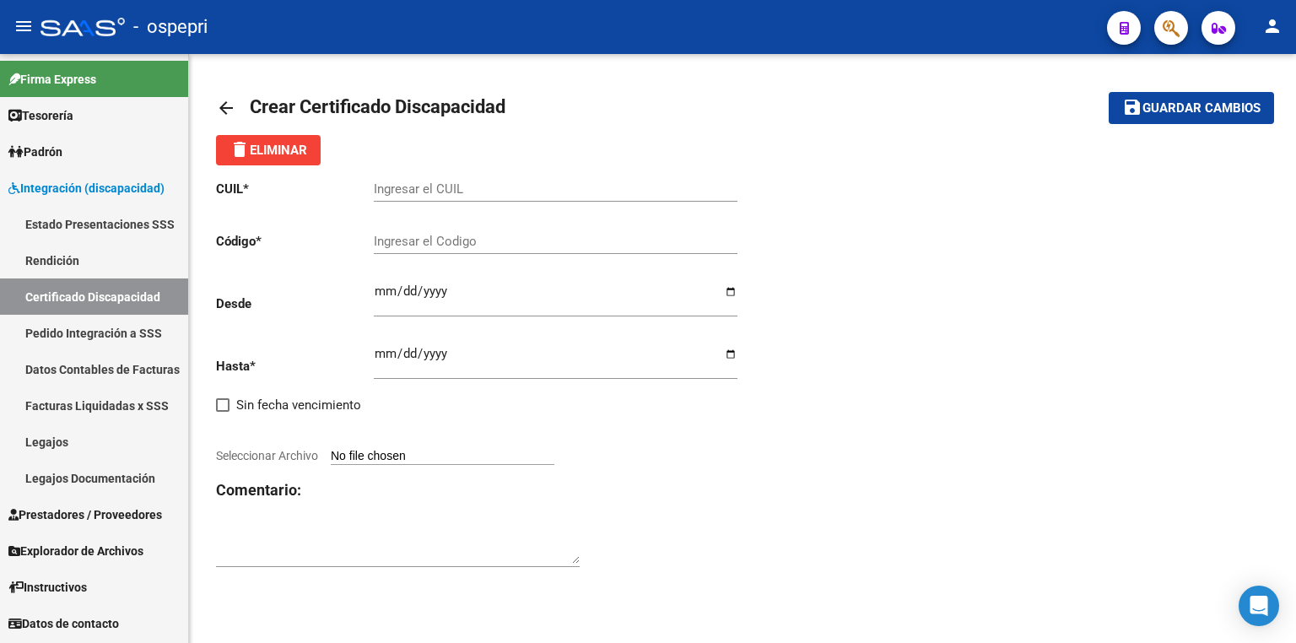
click at [405, 193] on input "Ingresar el CUIL" at bounding box center [556, 188] width 364 height 15
paste input "20-54854910-9"
type input "20-54854910-9"
click at [422, 243] on input "Ingresar el Codigo" at bounding box center [556, 241] width 364 height 15
paste input "20-54854910-9"
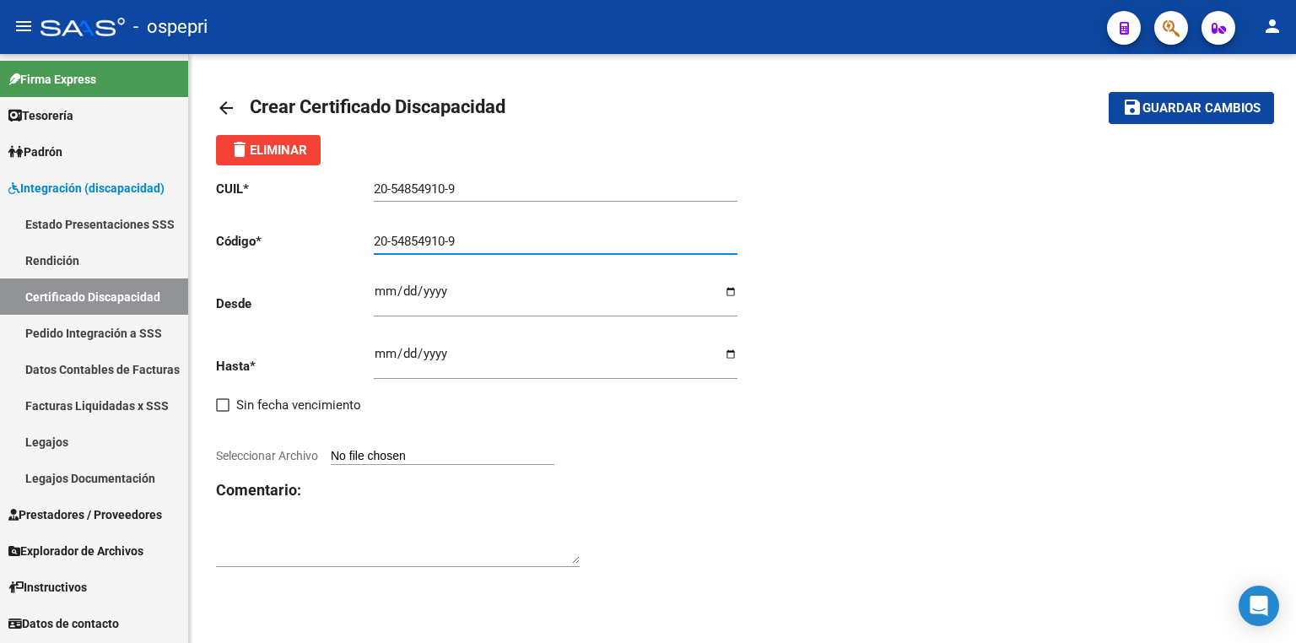
type input "20-54854910-9"
drag, startPoint x: 800, startPoint y: 550, endPoint x: 735, endPoint y: 523, distance: 70.3
click at [800, 550] on div "CUIL * 20-54854910-9 Ingresar el CUIL Código * 20-54854910-9 Ingresar el Codigo…" at bounding box center [742, 374] width 1053 height 418
click at [380, 299] on input "Ingresar fec. Desde" at bounding box center [556, 297] width 364 height 27
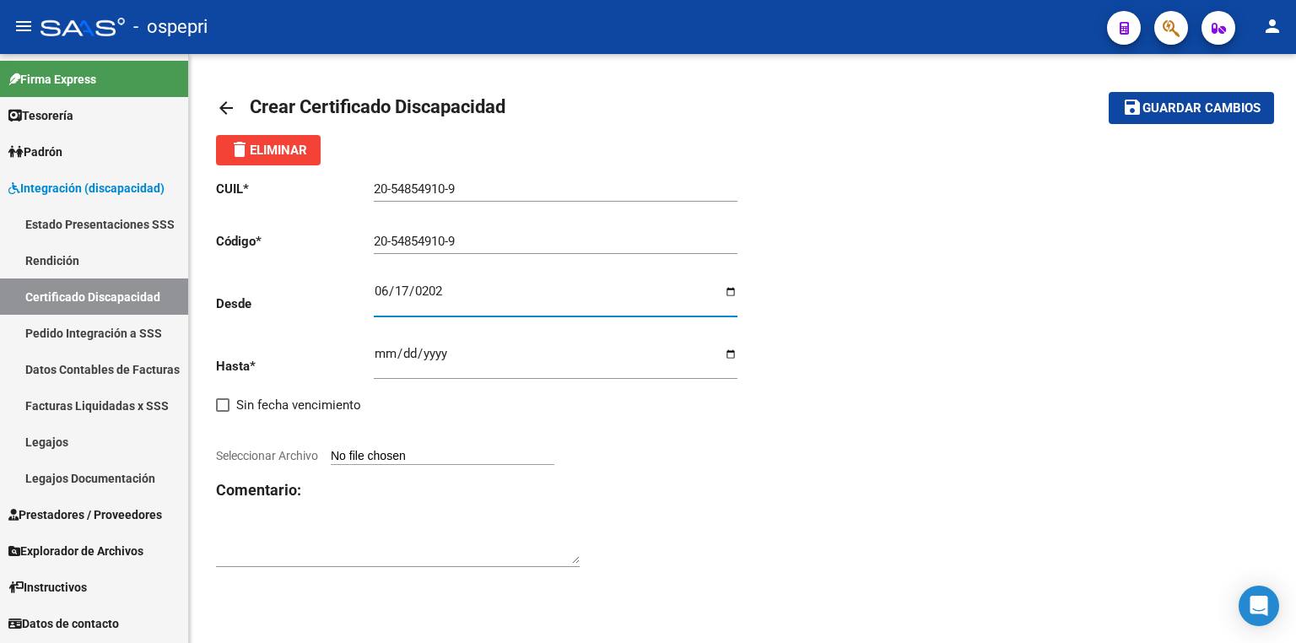
type input "[DATE]"
click at [385, 345] on div "Ingresar fec. Hasta" at bounding box center [556, 355] width 364 height 47
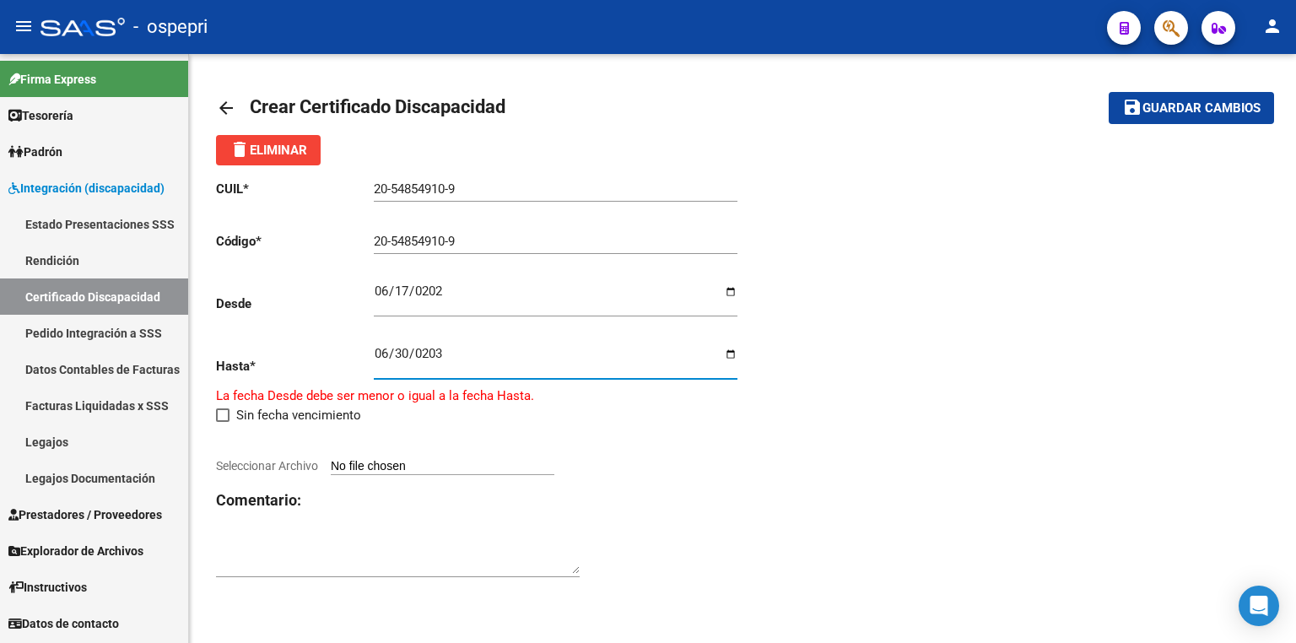
type input "[DATE]"
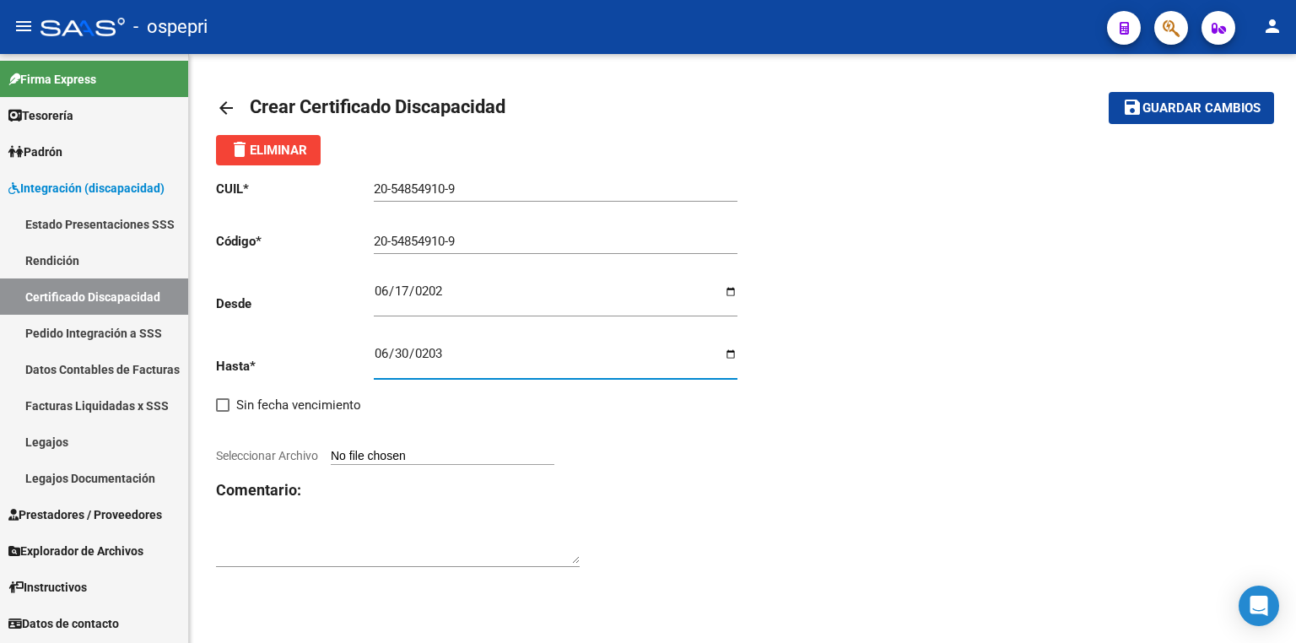
click at [432, 448] on app-file-uploader "Seleccionar Archivo" at bounding box center [392, 455] width 352 height 15
click at [434, 455] on input "Seleccionar Archivo" at bounding box center [443, 457] width 224 height 16
type input "C:\fakepath\CUD+[PERSON_NAME].jpg"
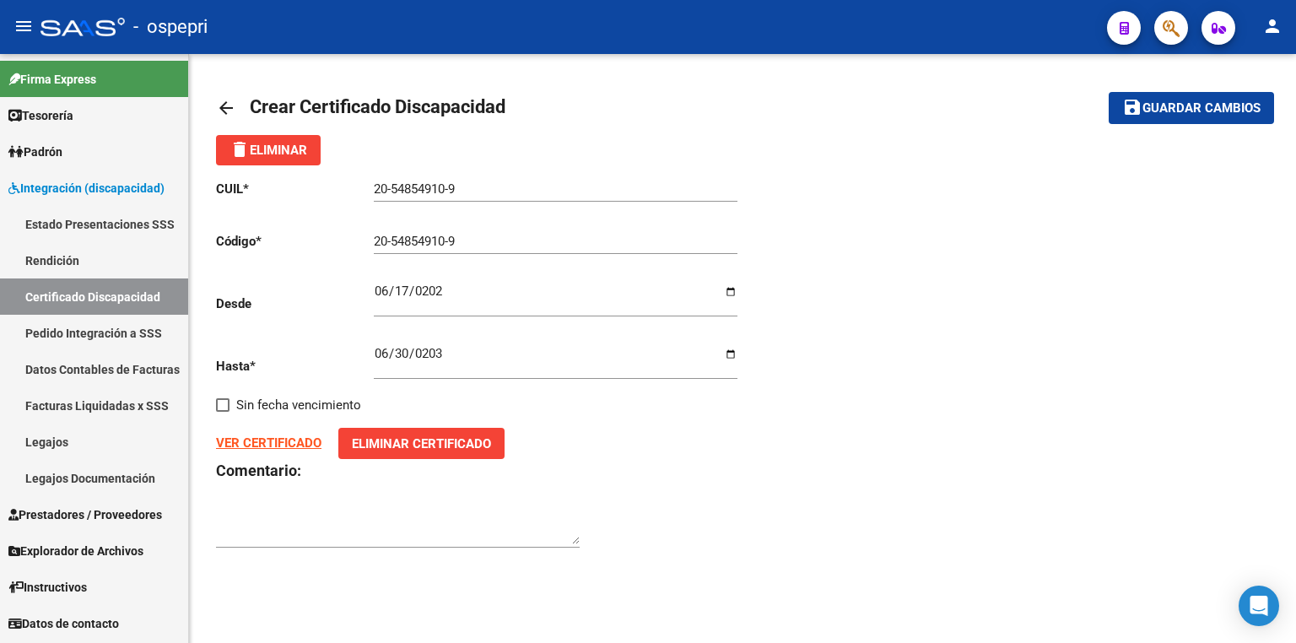
click at [1161, 109] on span "Guardar cambios" at bounding box center [1201, 108] width 118 height 15
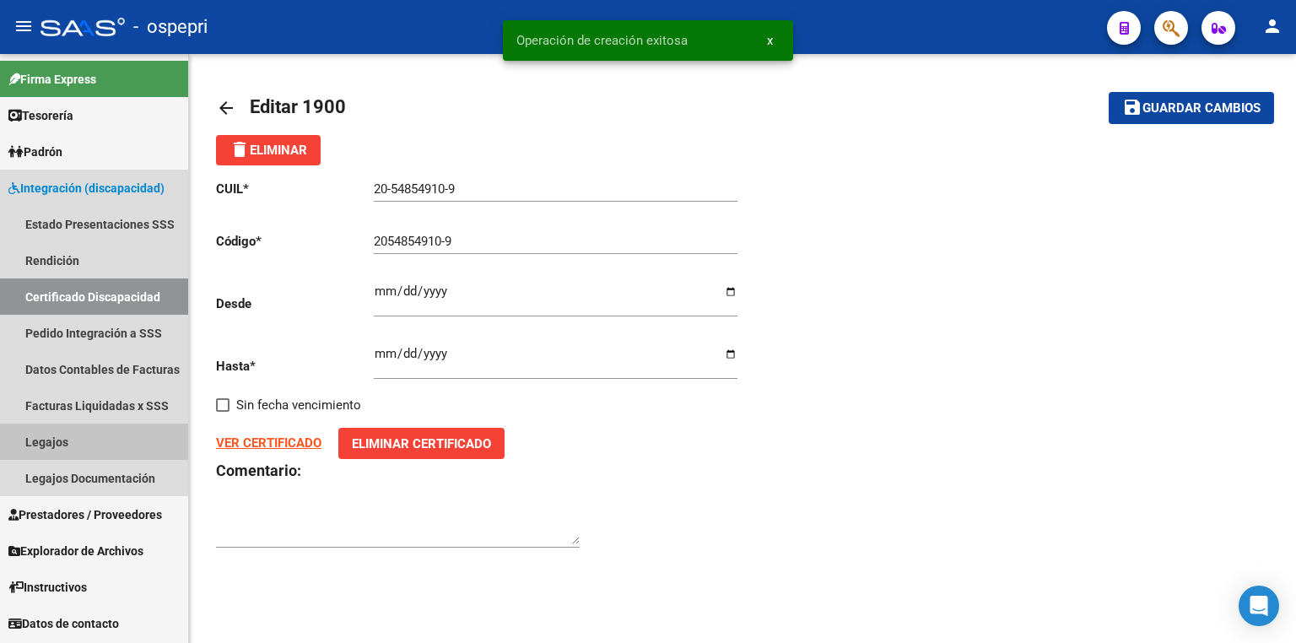
click at [73, 443] on link "Legajos" at bounding box center [94, 441] width 188 height 36
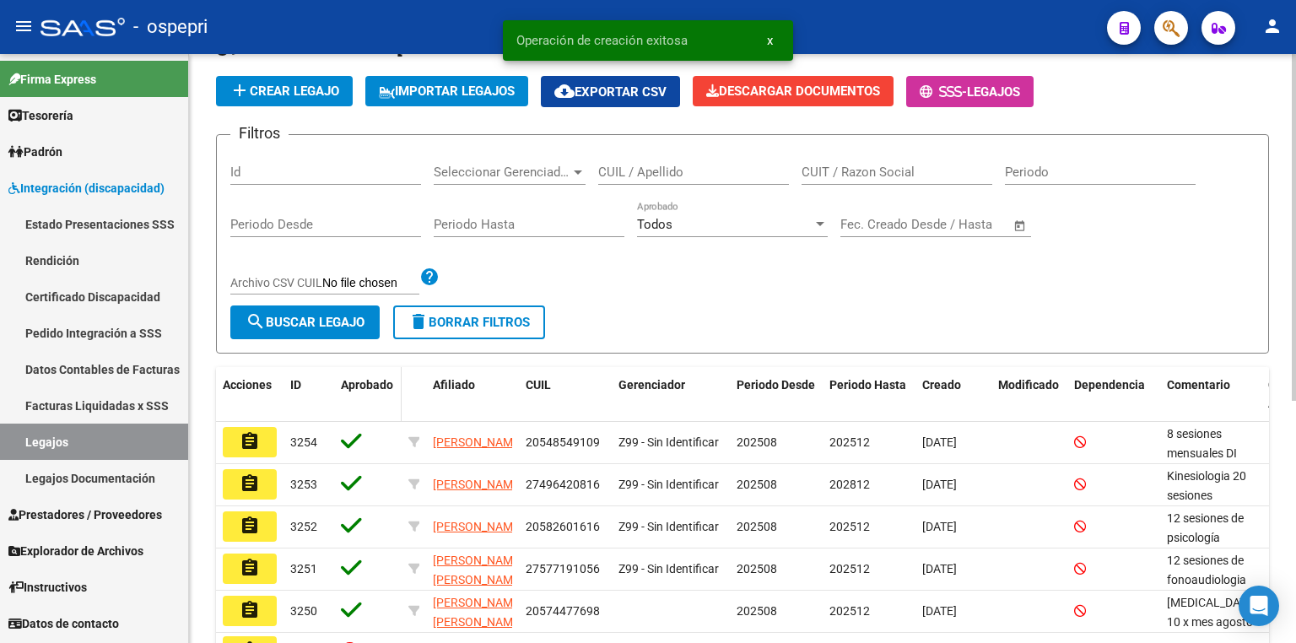
scroll to position [135, 0]
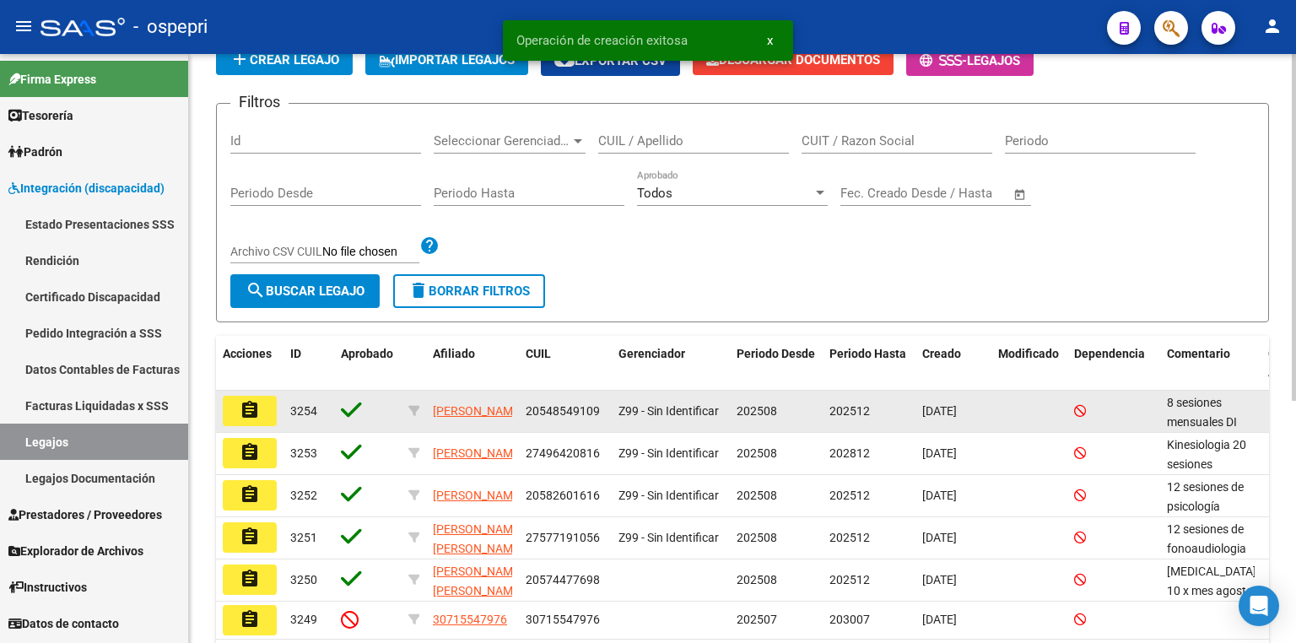
click at [243, 412] on mat-icon "assignment" at bounding box center [250, 410] width 20 height 20
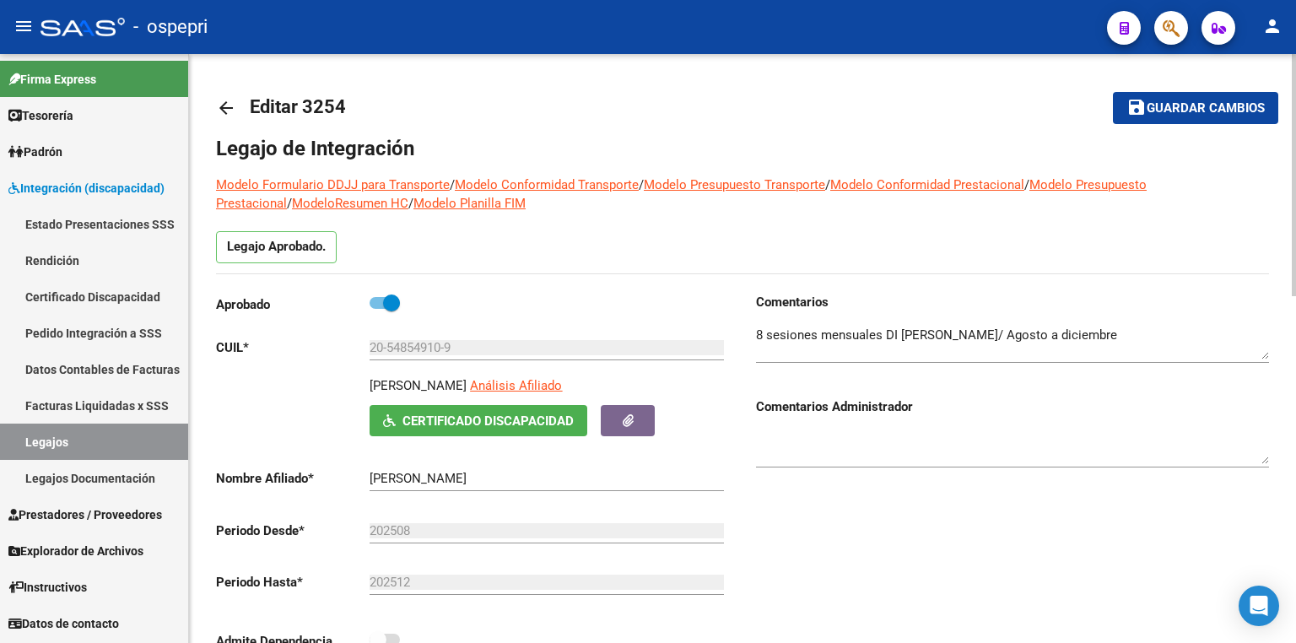
click at [1195, 101] on span "Guardar cambios" at bounding box center [1205, 108] width 118 height 15
click at [1227, 108] on span "Guardar cambios" at bounding box center [1205, 108] width 118 height 15
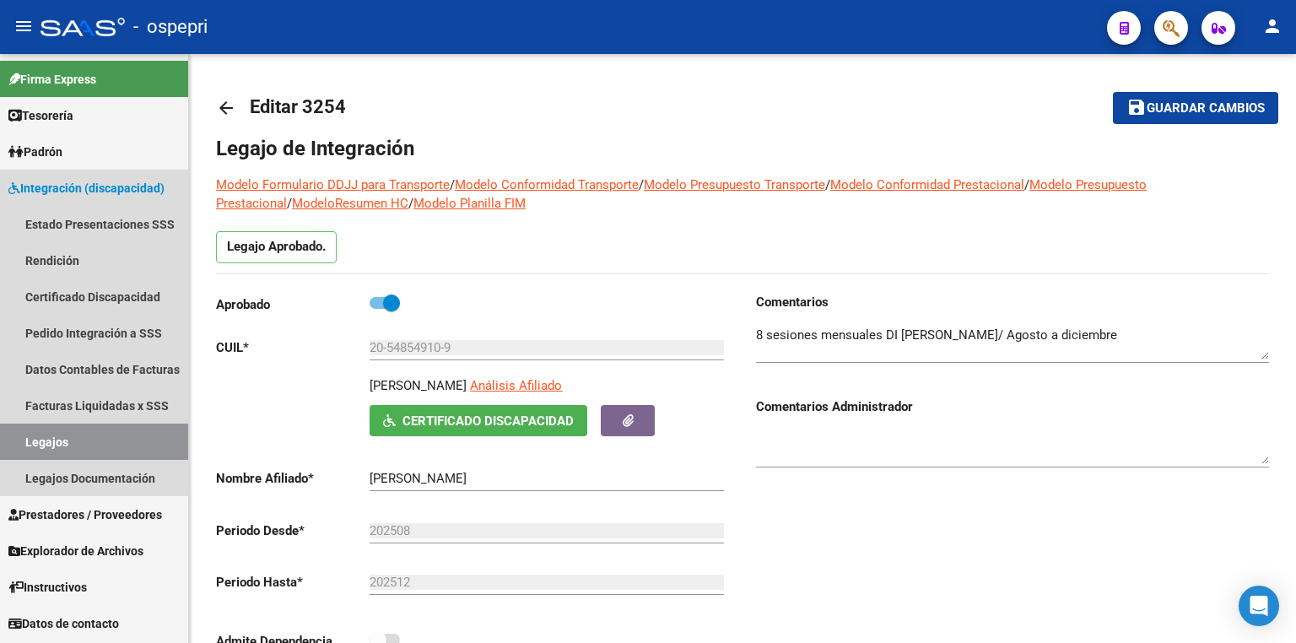
click at [132, 437] on link "Legajos" at bounding box center [94, 441] width 188 height 36
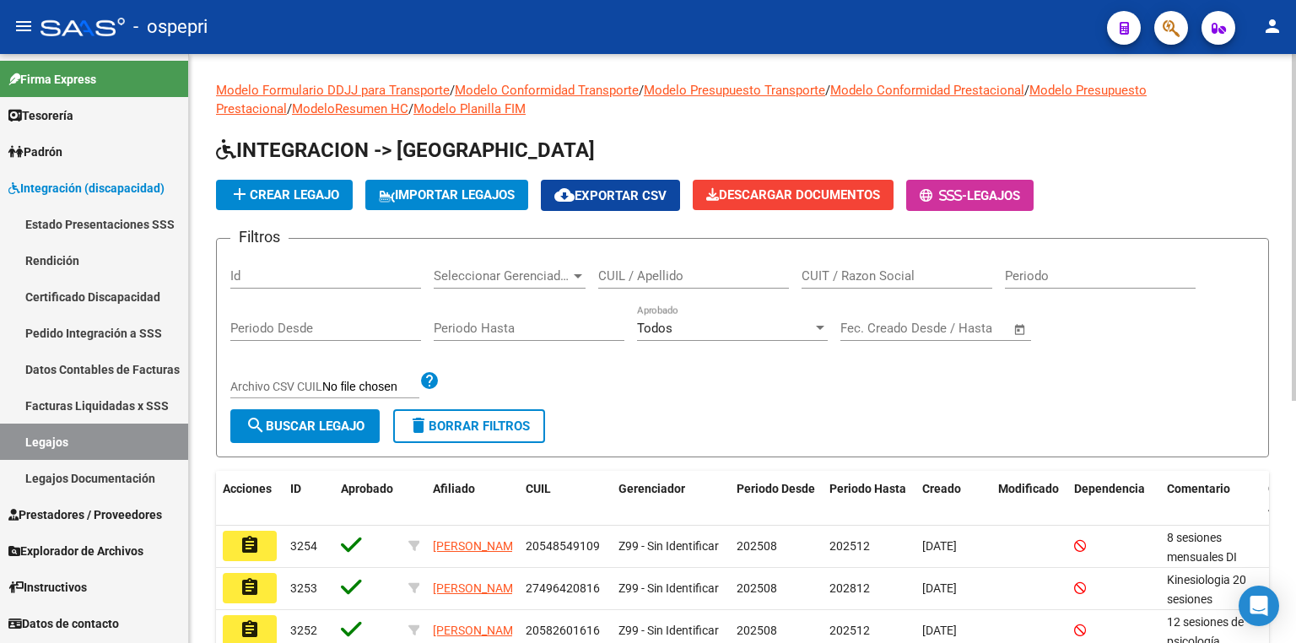
click at [677, 275] on input "CUIL / Apellido" at bounding box center [693, 275] width 191 height 15
paste input "[PERSON_NAME]"
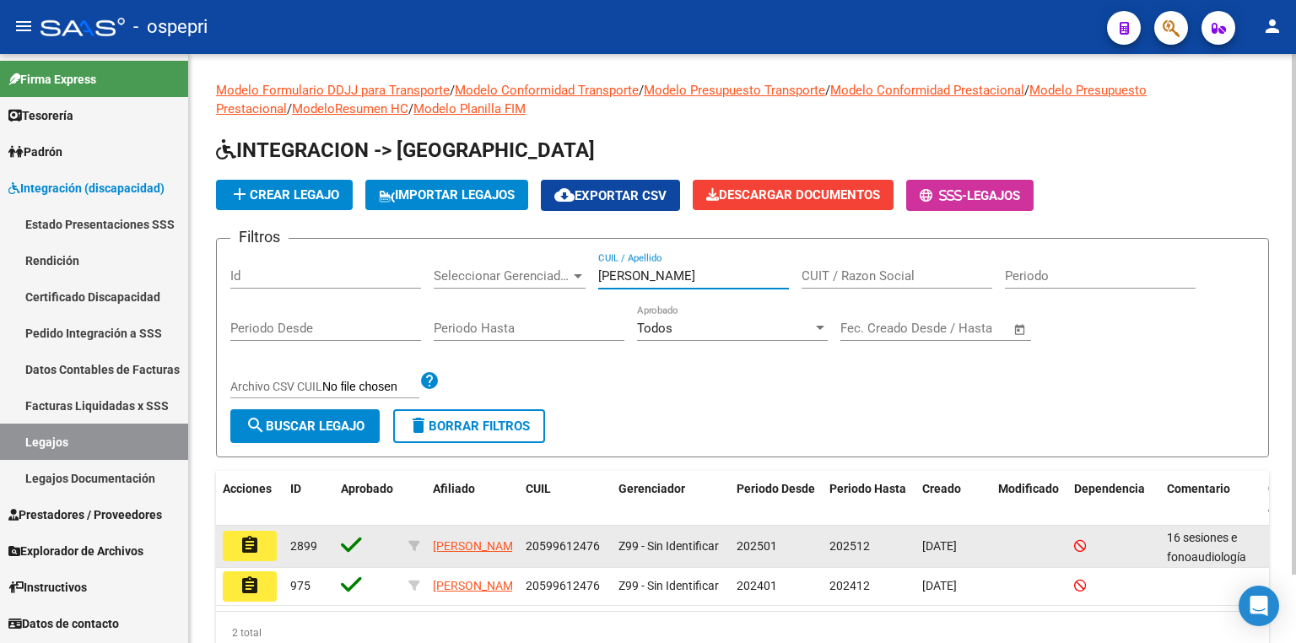
type input "[PERSON_NAME]"
click at [248, 536] on mat-icon "assignment" at bounding box center [250, 545] width 20 height 20
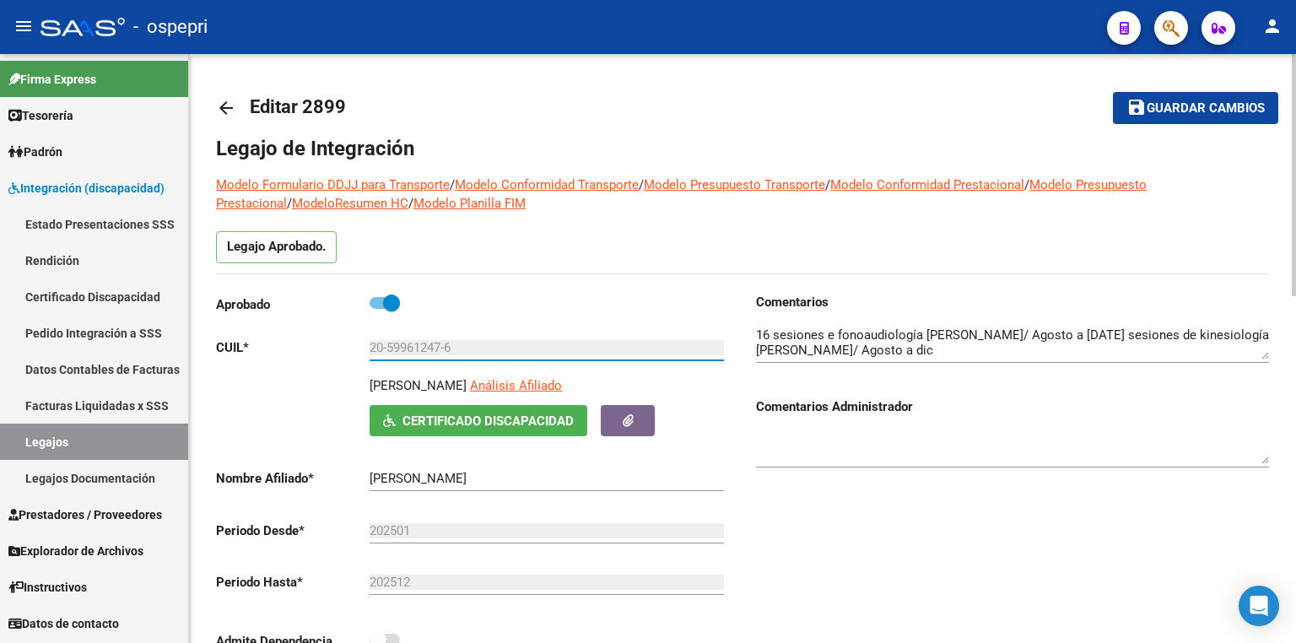
drag, startPoint x: 440, startPoint y: 342, endPoint x: 385, endPoint y: 342, distance: 55.7
click at [385, 342] on input "20-59961247-6" at bounding box center [546, 347] width 354 height 15
click at [445, 346] on input "20-59961247-6" at bounding box center [546, 347] width 354 height 15
drag, startPoint x: 445, startPoint y: 345, endPoint x: 396, endPoint y: 342, distance: 49.0
click at [396, 342] on input "20-59961247-6" at bounding box center [546, 347] width 354 height 15
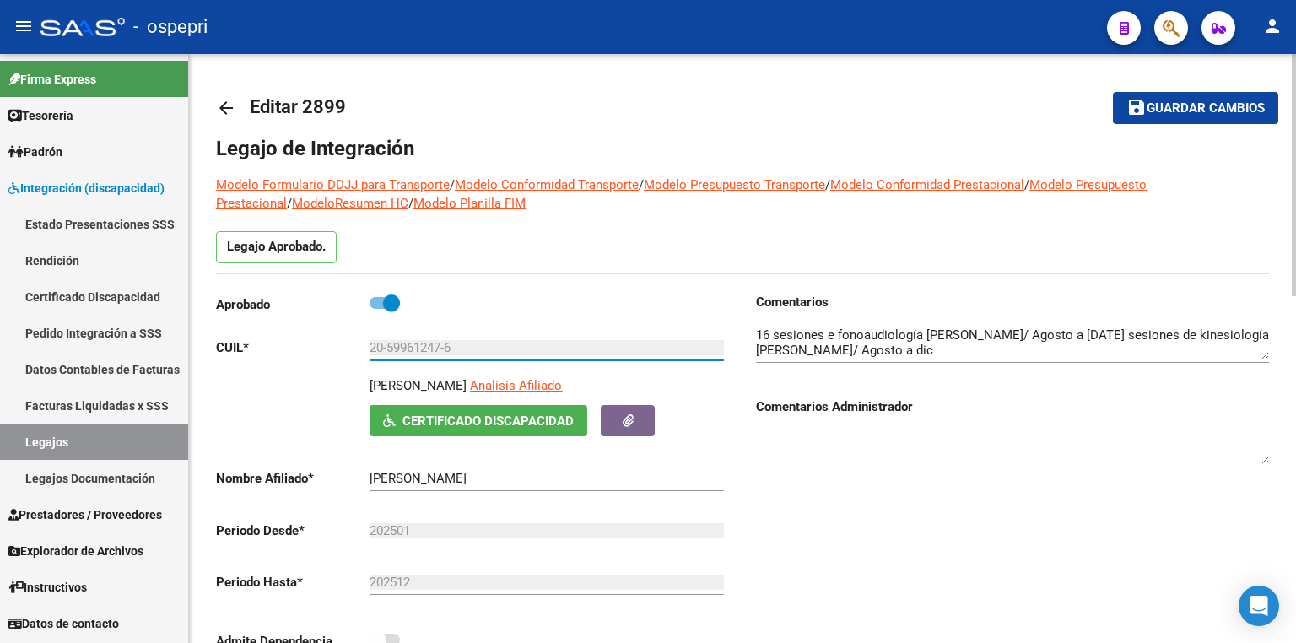
click at [482, 350] on input "20-59961247-6" at bounding box center [546, 347] width 354 height 15
drag, startPoint x: 444, startPoint y: 341, endPoint x: 391, endPoint y: 342, distance: 53.1
click at [391, 342] on input "20-59961247-6" at bounding box center [546, 347] width 354 height 15
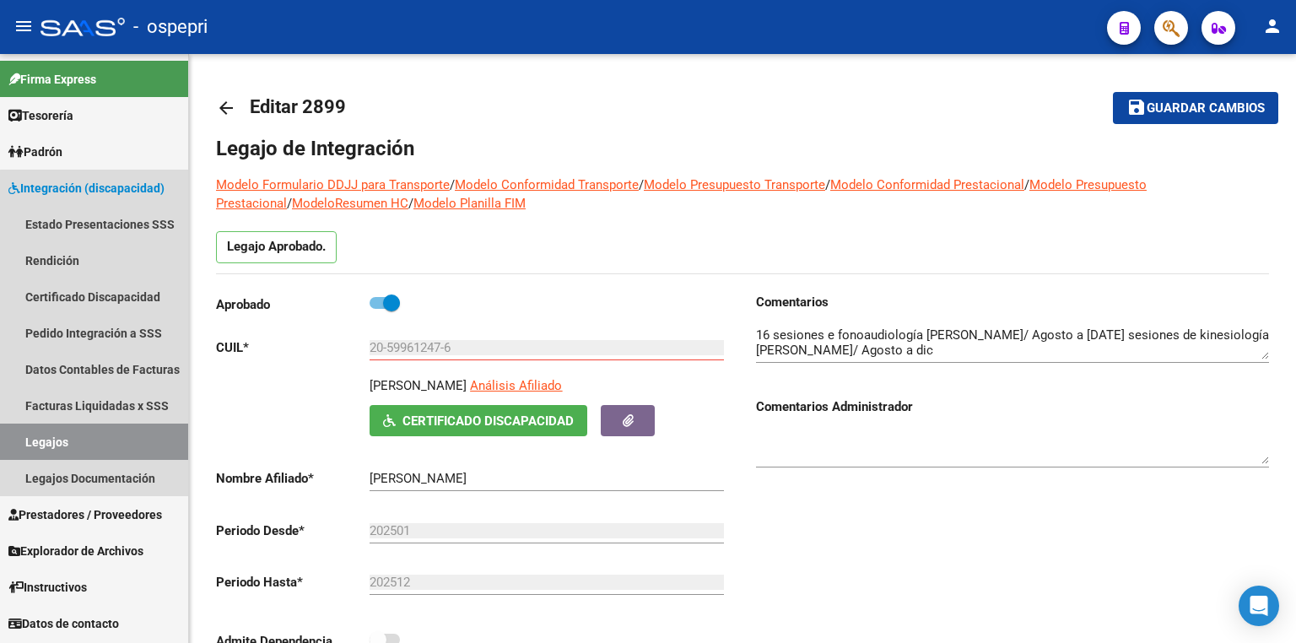
click at [137, 435] on link "Legajos" at bounding box center [94, 441] width 188 height 36
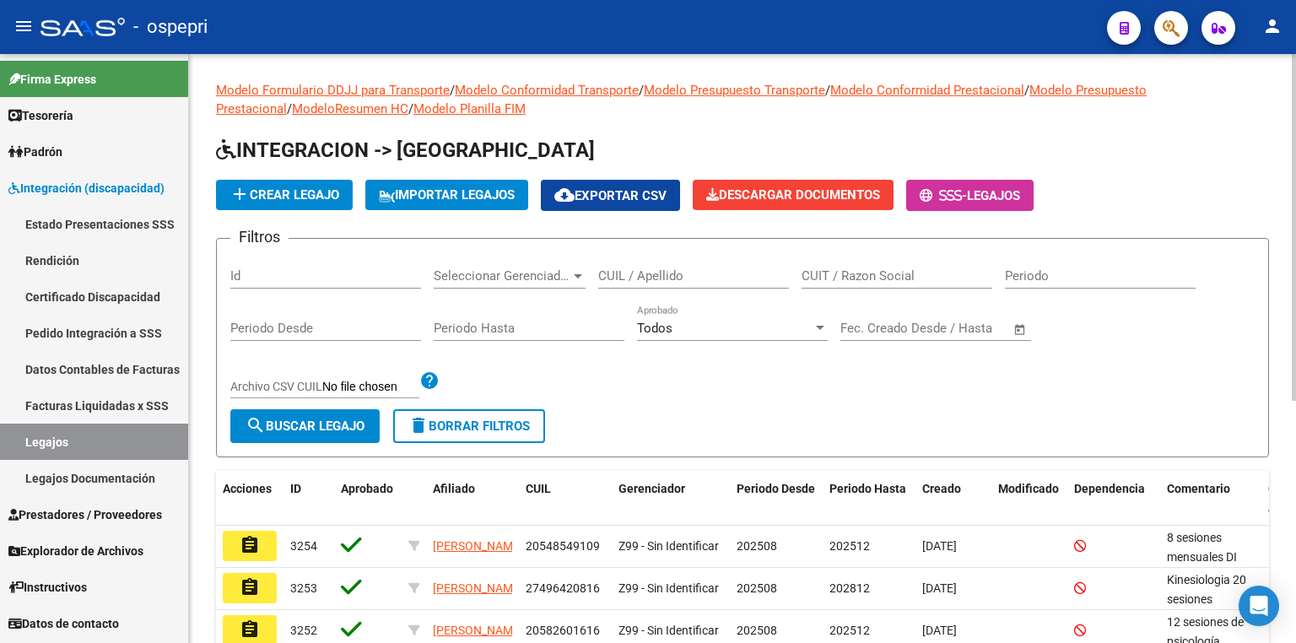
click at [685, 278] on input "CUIL / Apellido" at bounding box center [693, 275] width 191 height 15
paste input "[PERSON_NAME]"
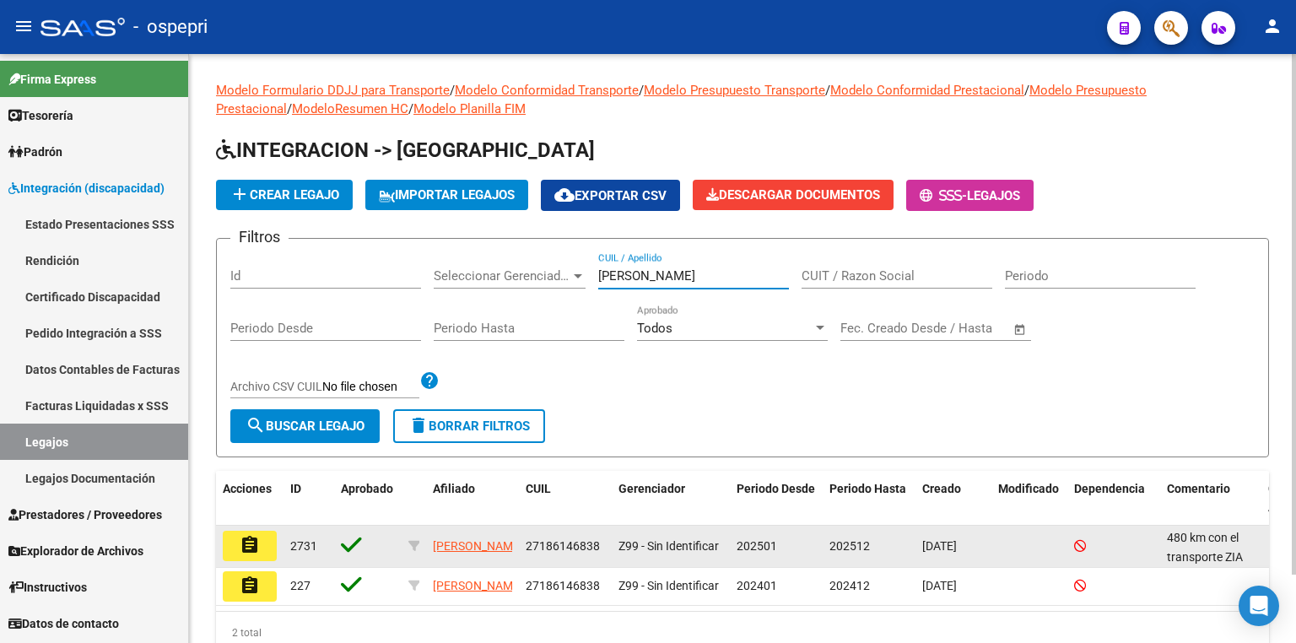
type input "[PERSON_NAME]"
click at [260, 548] on button "assignment" at bounding box center [250, 546] width 54 height 30
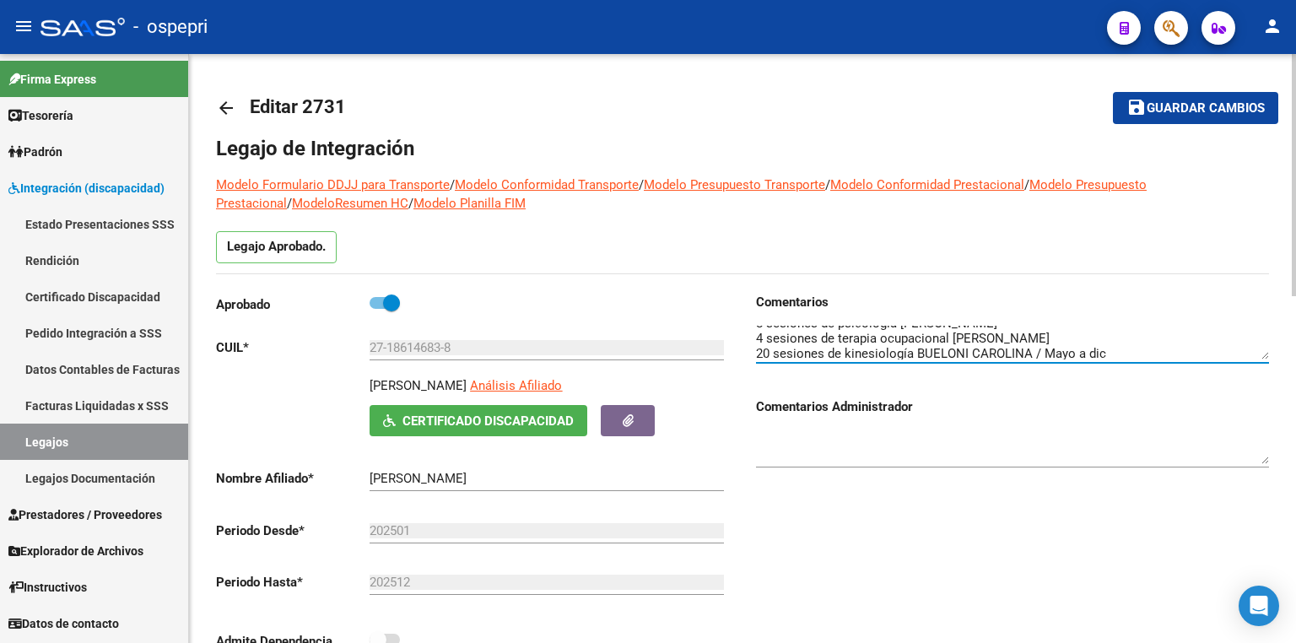
scroll to position [30, 0]
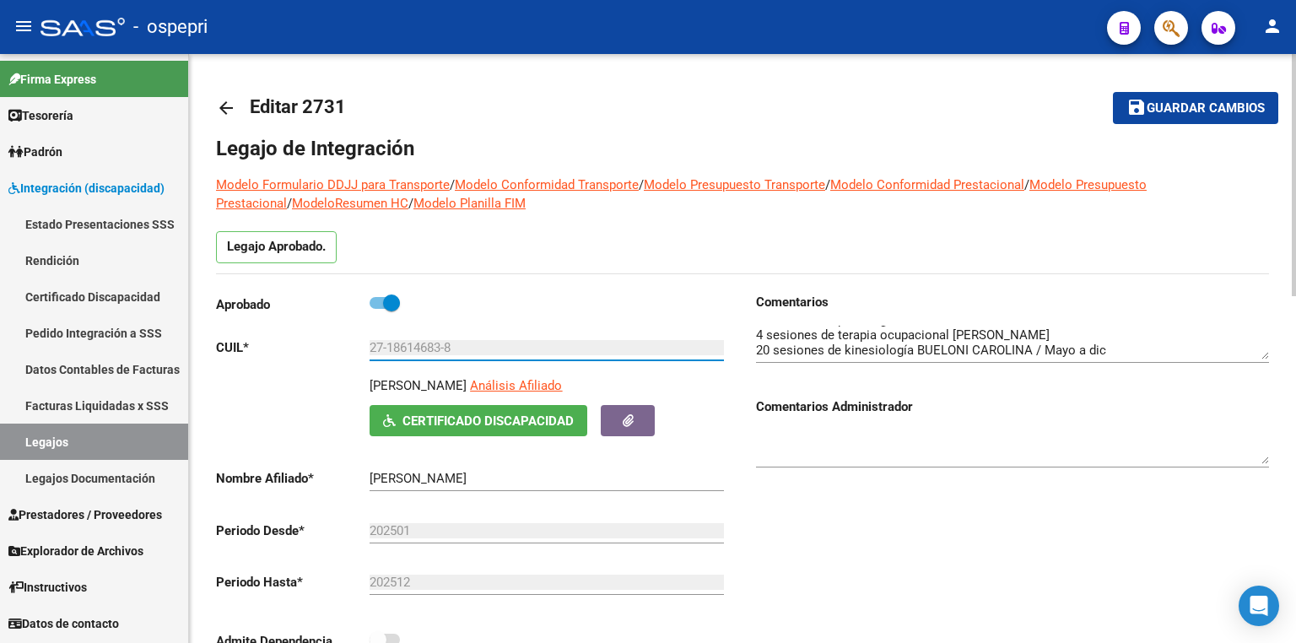
drag, startPoint x: 442, startPoint y: 344, endPoint x: 386, endPoint y: 341, distance: 55.8
click at [386, 341] on input "27-18614683-8" at bounding box center [546, 347] width 354 height 15
click at [1222, 111] on span "Guardar cambios" at bounding box center [1205, 108] width 118 height 15
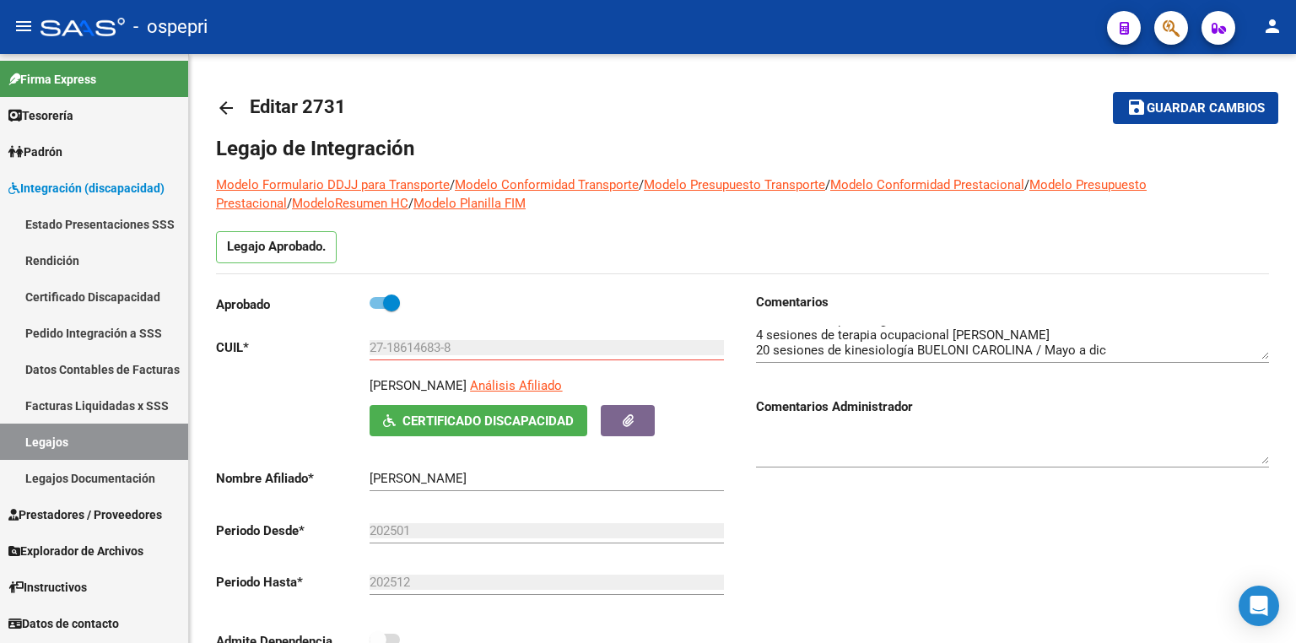
click at [58, 441] on link "Legajos" at bounding box center [94, 441] width 188 height 36
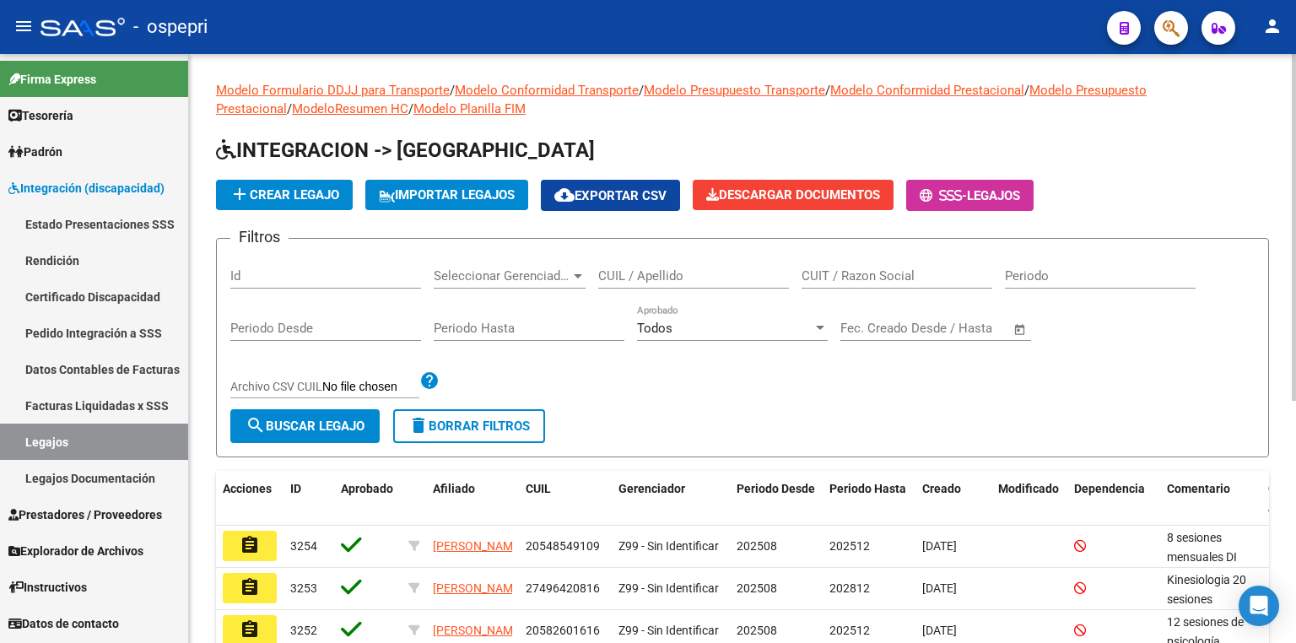
click at [720, 274] on input "CUIL / Apellido" at bounding box center [693, 275] width 191 height 15
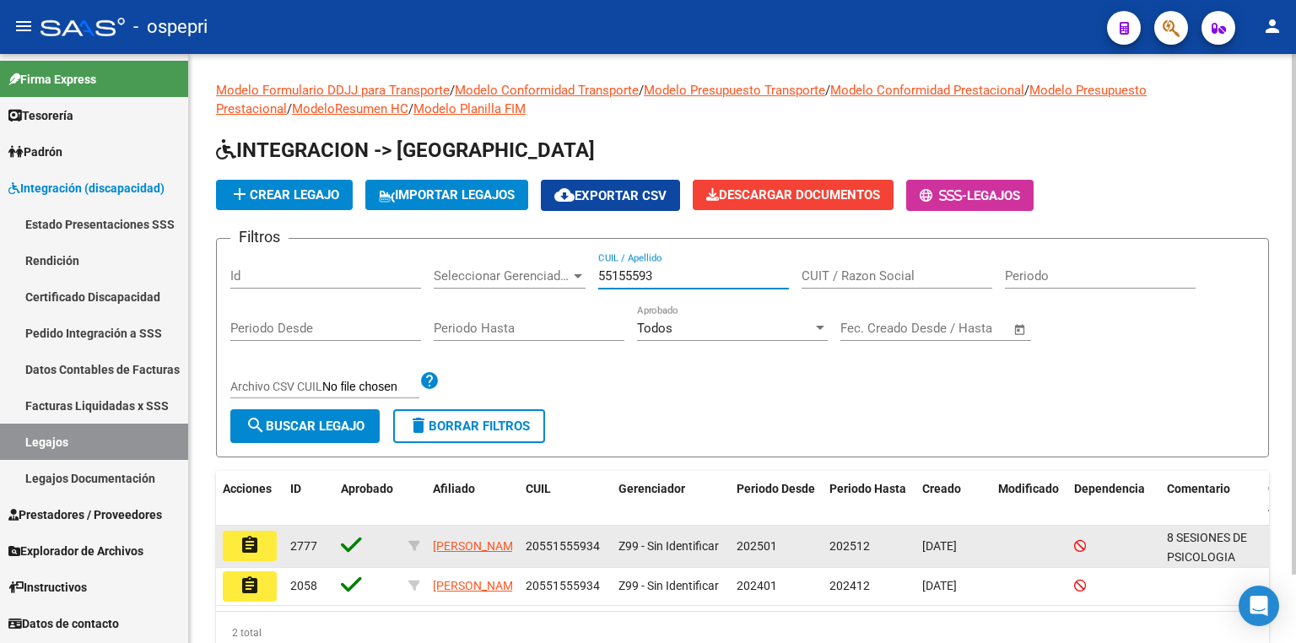
type input "55155593"
click at [246, 544] on mat-icon "assignment" at bounding box center [250, 545] width 20 height 20
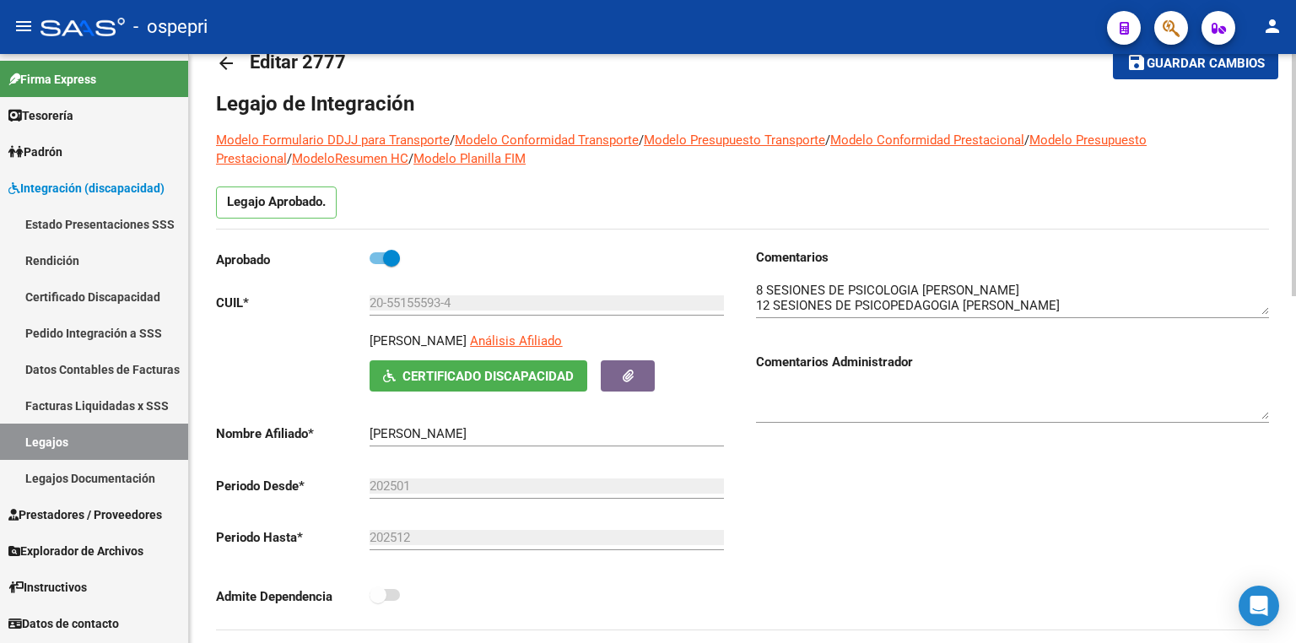
scroll to position [67, 0]
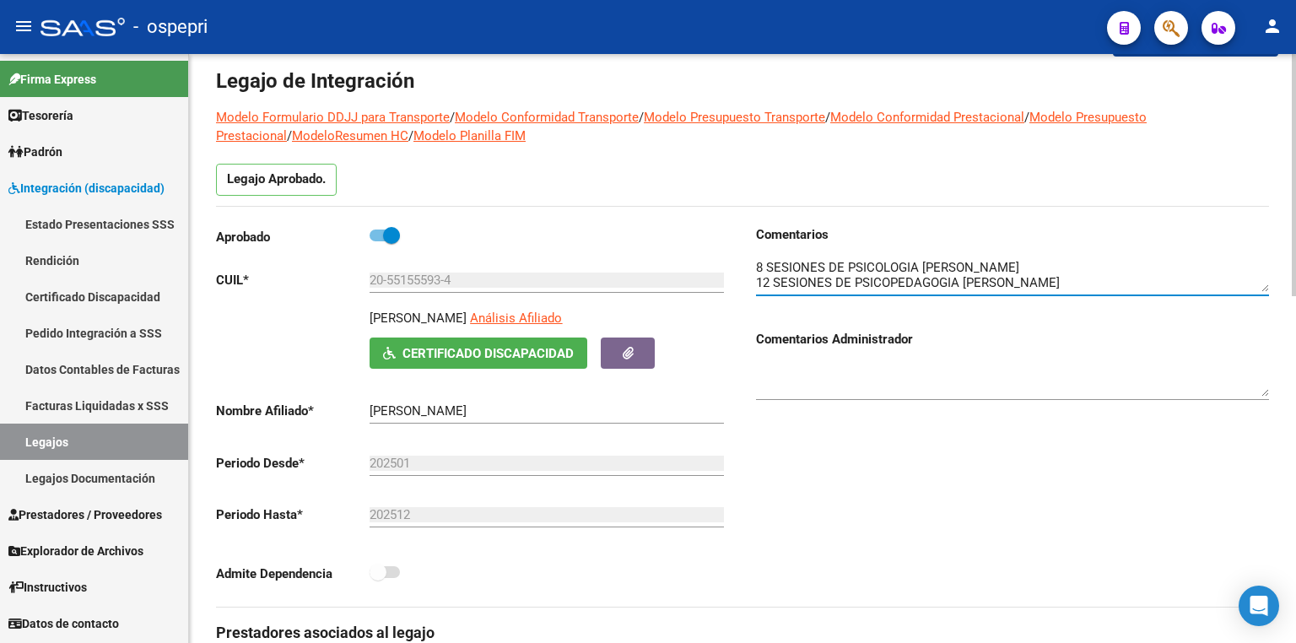
click at [1078, 287] on textarea at bounding box center [1012, 275] width 513 height 34
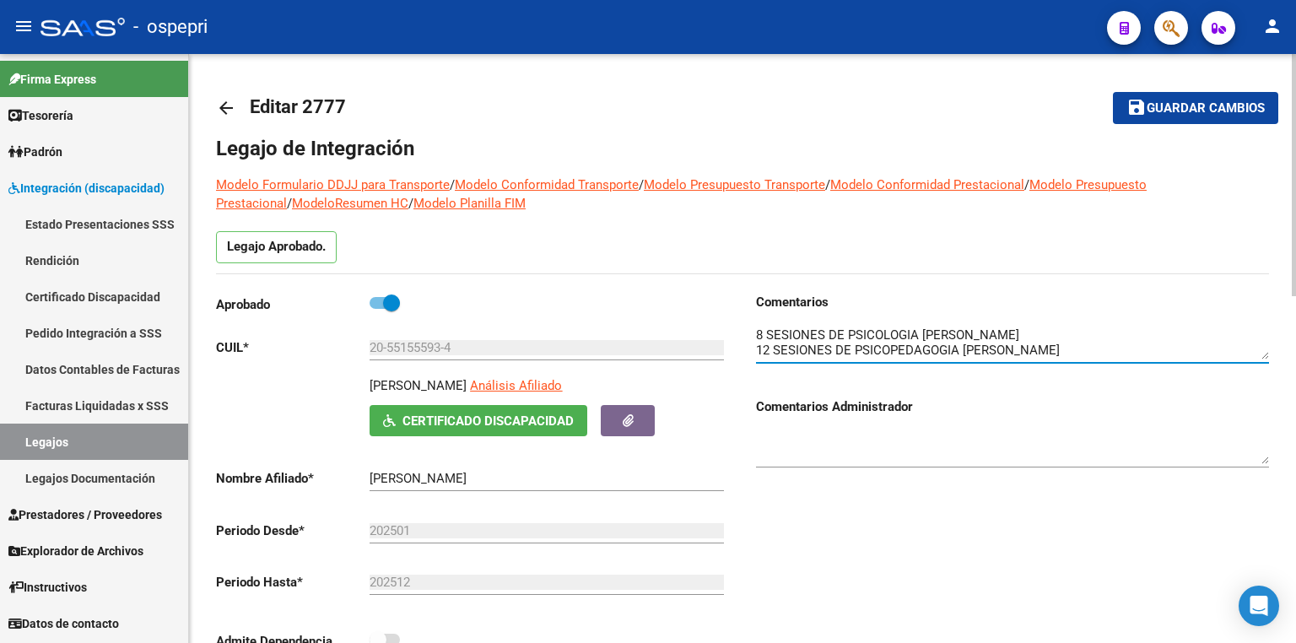
scroll to position [13, 0]
type textarea "8 SESIONES DE PSICOLOGIA [PERSON_NAME] 12 SESIONES DE PSICOPEDAGOGIA [PERSON_NA…"
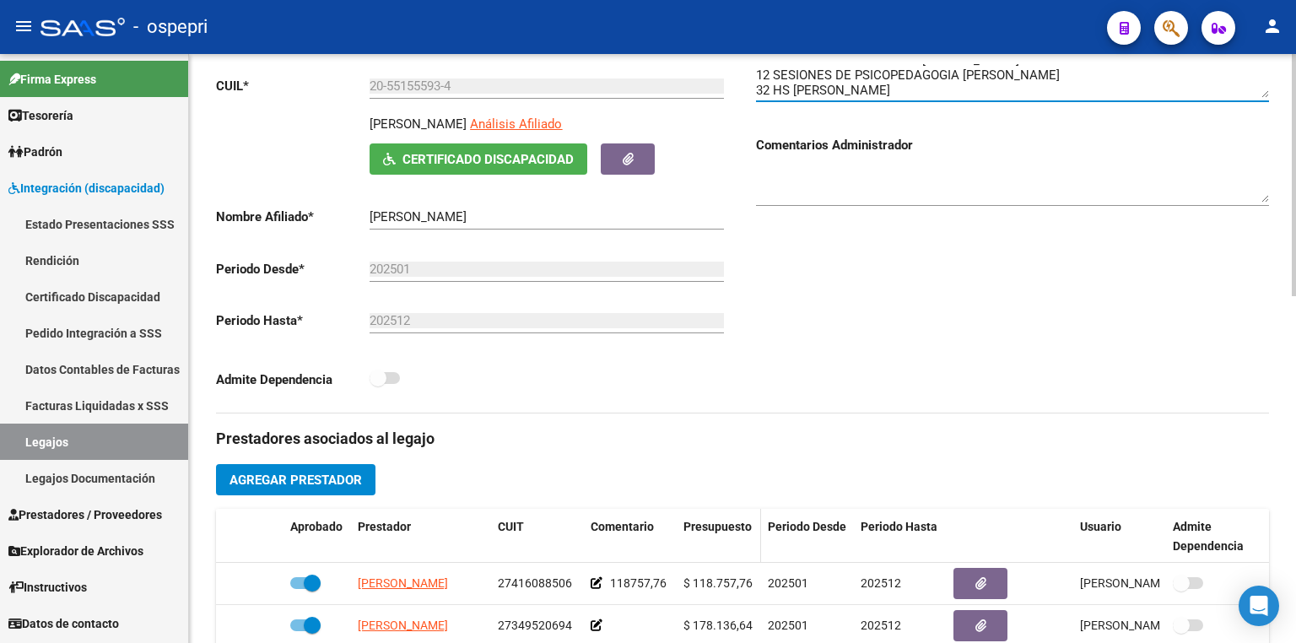
scroll to position [337, 0]
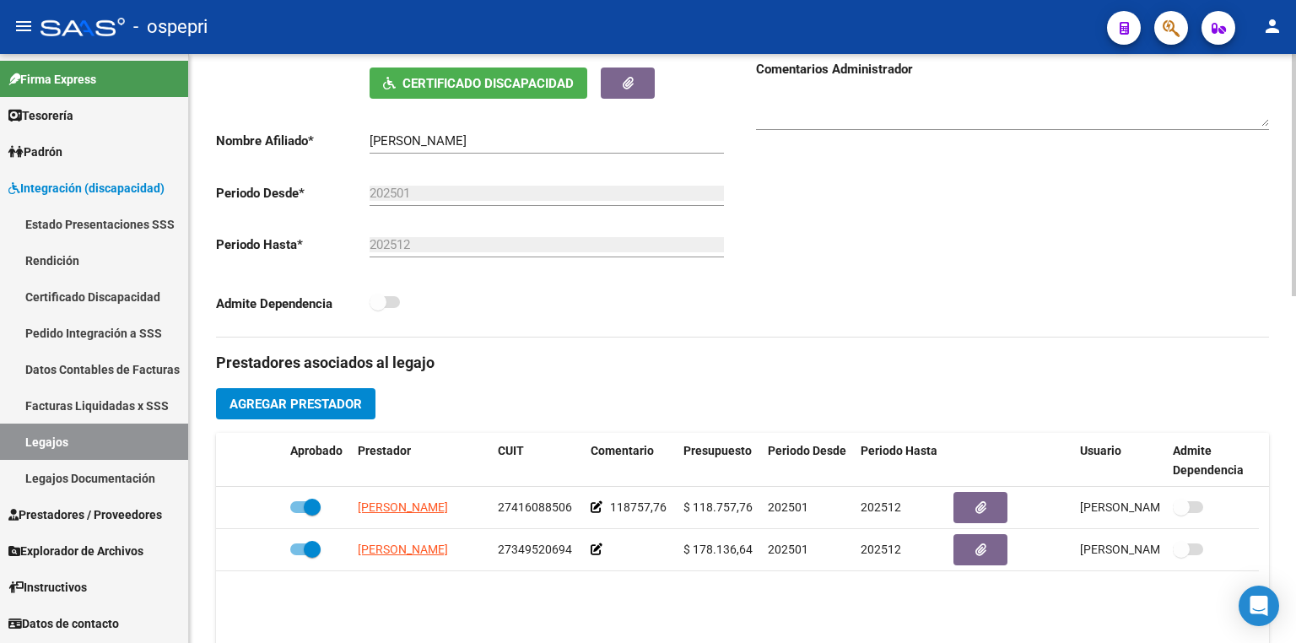
click at [337, 402] on span "Agregar Prestador" at bounding box center [295, 403] width 132 height 15
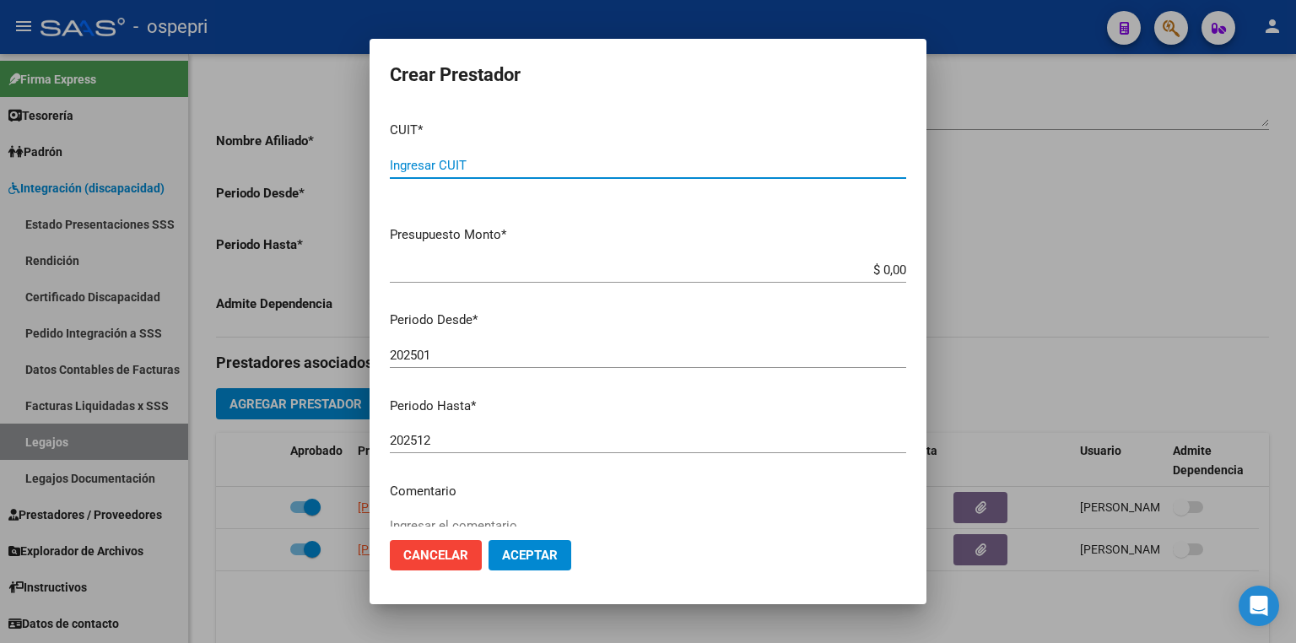
paste input "23-36945468-4"
type input "23-36945468-4"
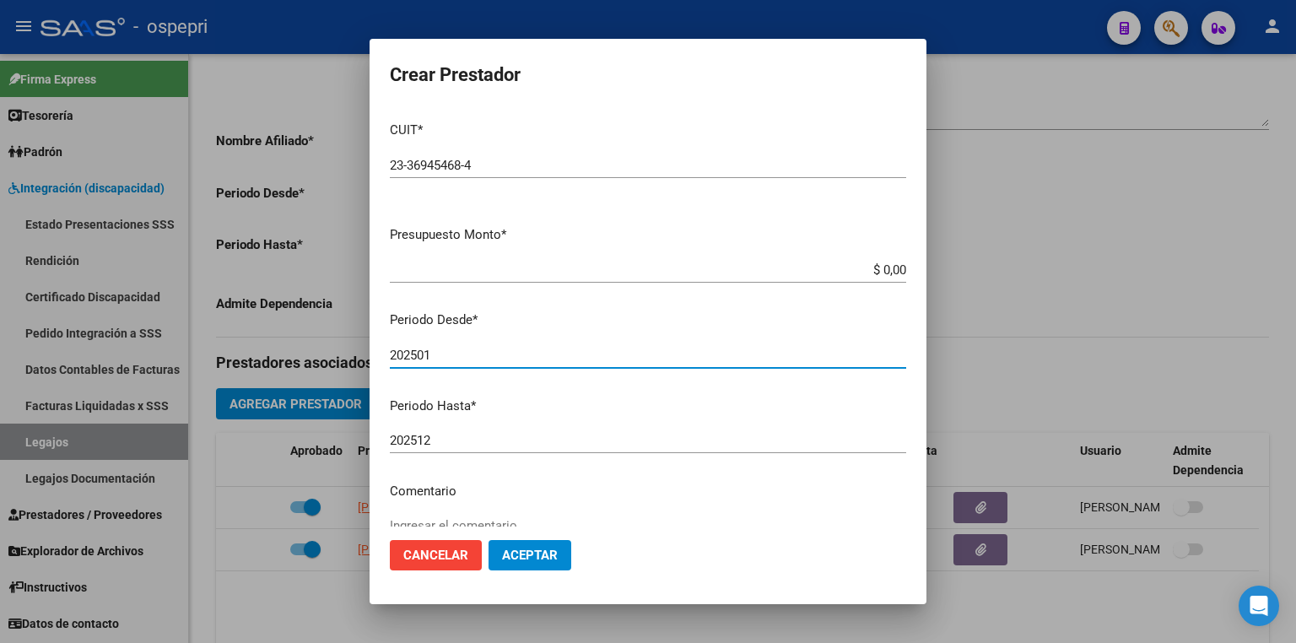
click at [493, 351] on input "202501" at bounding box center [648, 355] width 516 height 15
type input "202508"
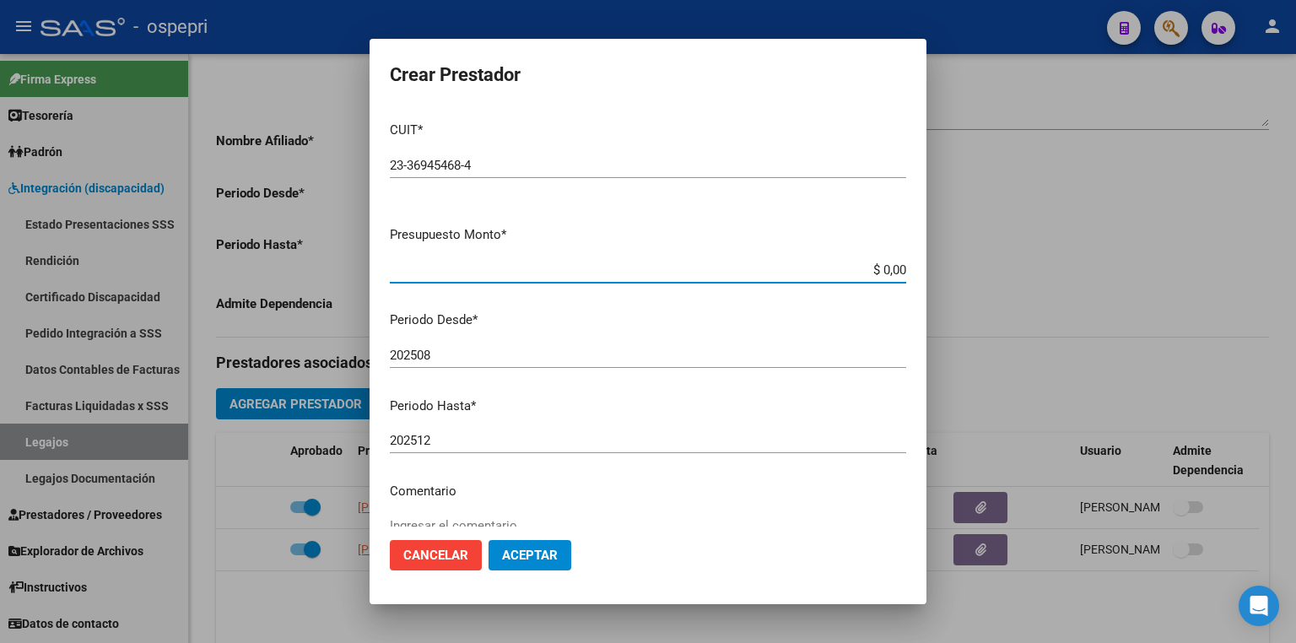
drag, startPoint x: 853, startPoint y: 270, endPoint x: 1082, endPoint y: 282, distance: 229.7
click at [1081, 280] on div "Crear Prestador CUIT * 23-36945468-4 Ingresar CUIT ARCA Padrón Presupuesto Mont…" at bounding box center [648, 321] width 1296 height 643
type input "$ 369.184,78"
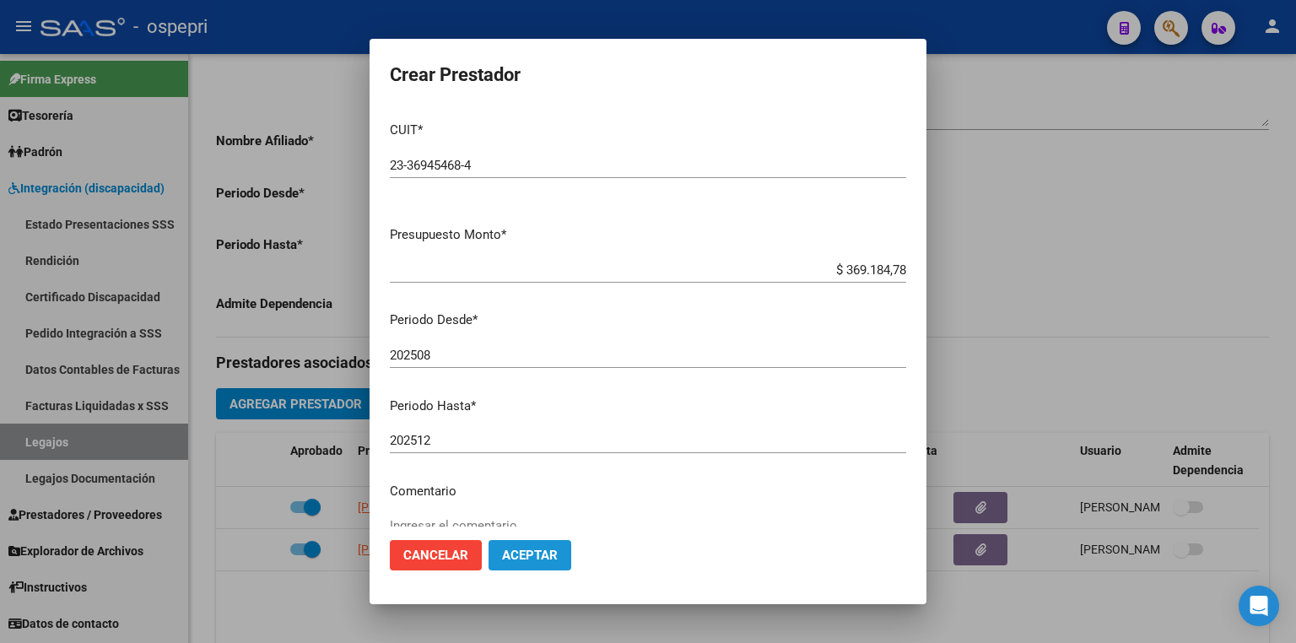
click at [532, 565] on button "Aceptar" at bounding box center [529, 555] width 83 height 30
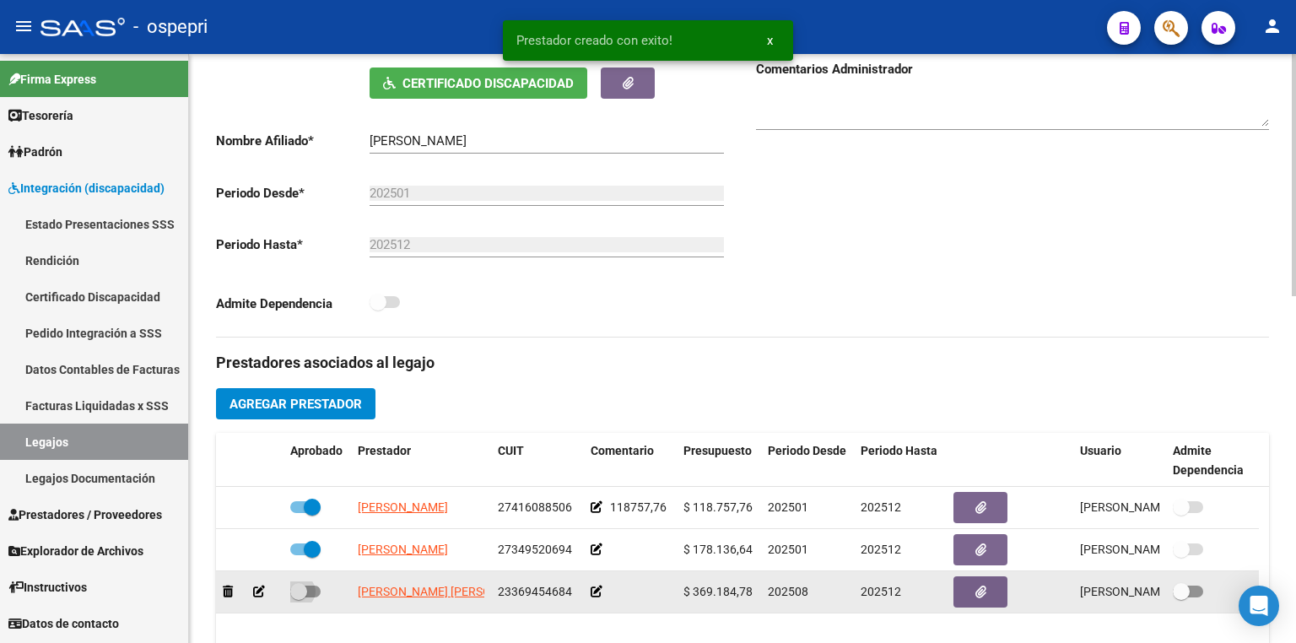
click at [311, 592] on span at bounding box center [305, 591] width 30 height 12
click at [299, 597] on input "checkbox" at bounding box center [298, 597] width 1 height 1
checkbox input "true"
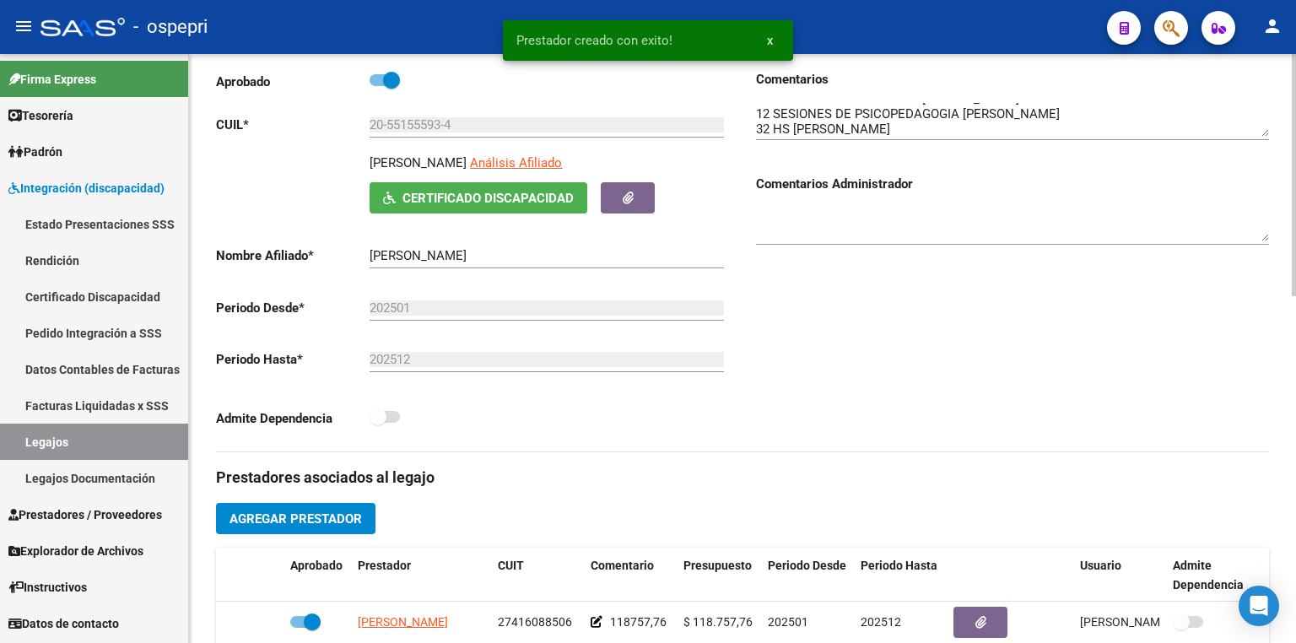
scroll to position [0, 0]
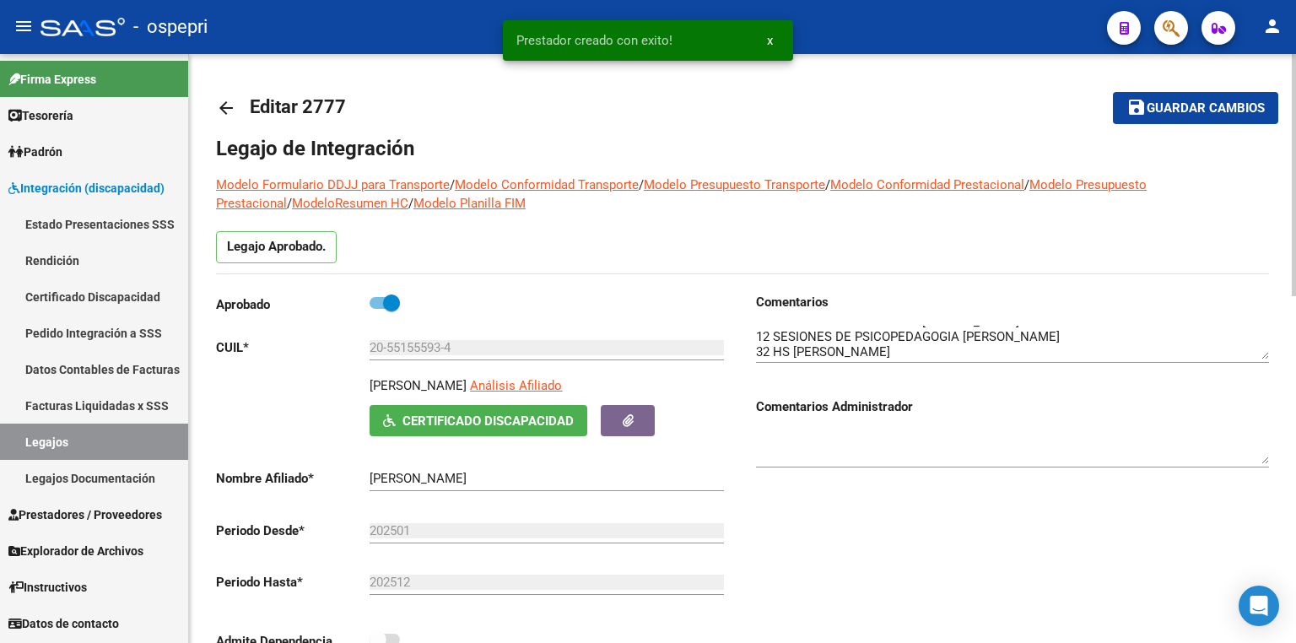
click at [1194, 96] on button "save Guardar cambios" at bounding box center [1195, 107] width 165 height 31
click at [962, 357] on textarea at bounding box center [1012, 343] width 513 height 34
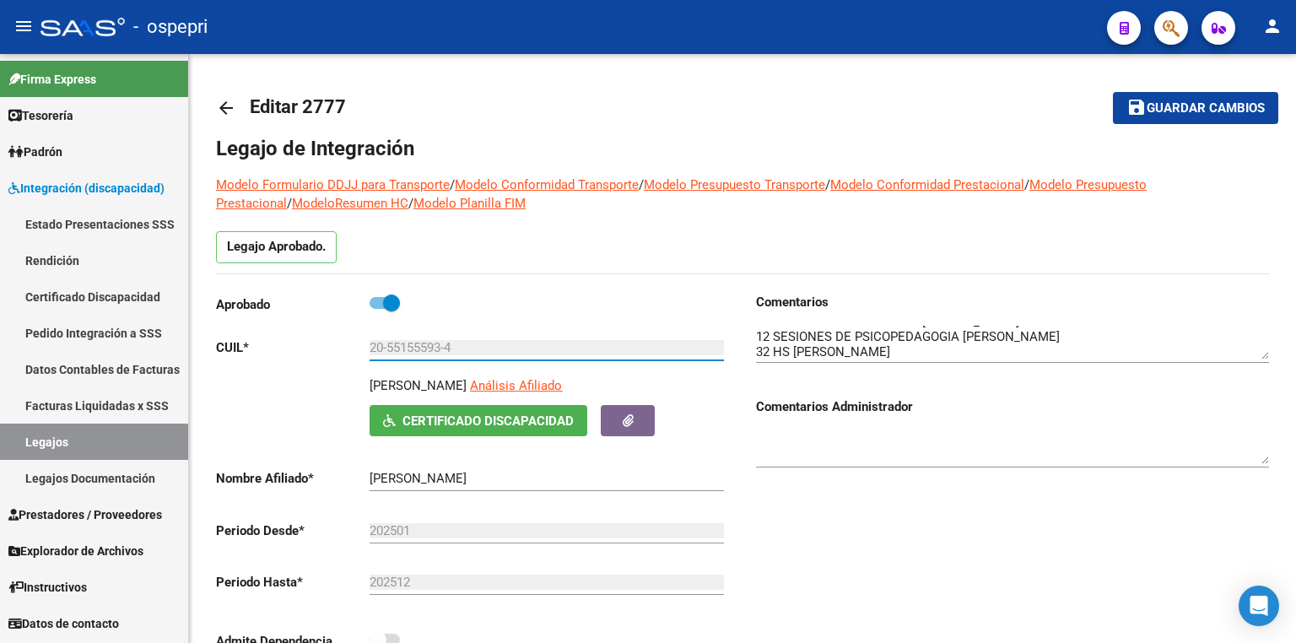
drag, startPoint x: 470, startPoint y: 347, endPoint x: 154, endPoint y: 350, distance: 316.3
click at [161, 349] on mat-sidenav-container "Firma Express Tesorería Extractos Procesados (csv) Extractos Originales (pdf) P…" at bounding box center [648, 348] width 1296 height 589
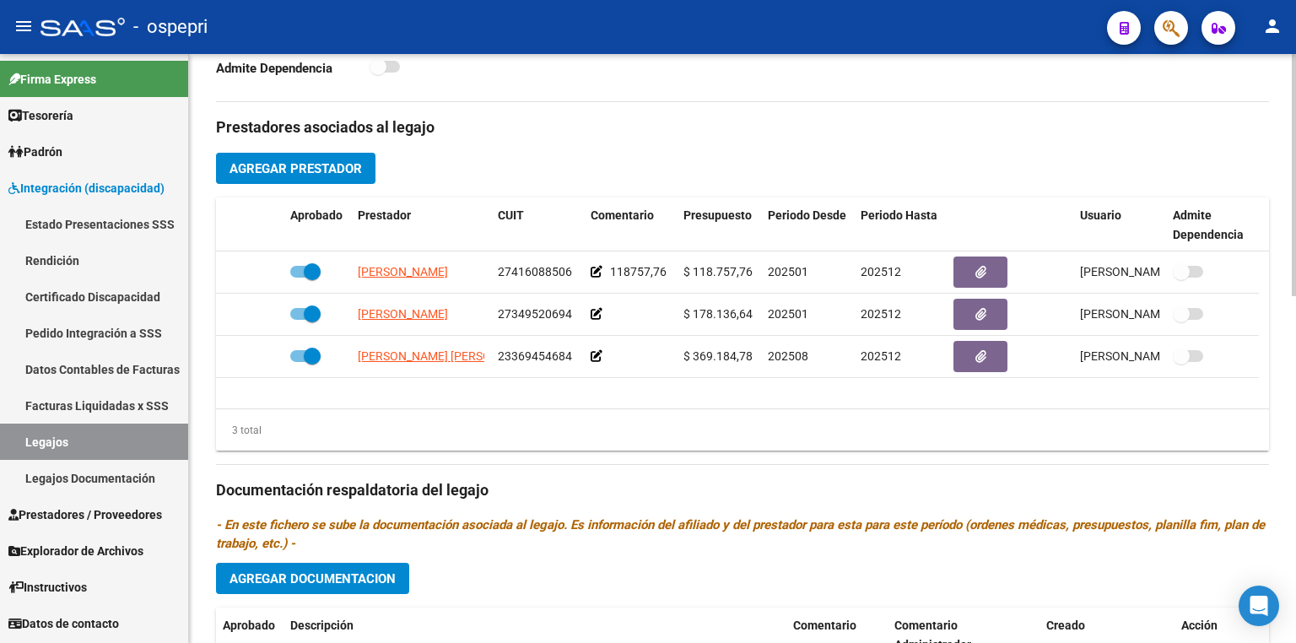
click at [651, 568] on div "Prestadores asociados al legajo Agregar Prestador Aprobado Prestador CUIT Comen…" at bounding box center [742, 488] width 1053 height 772
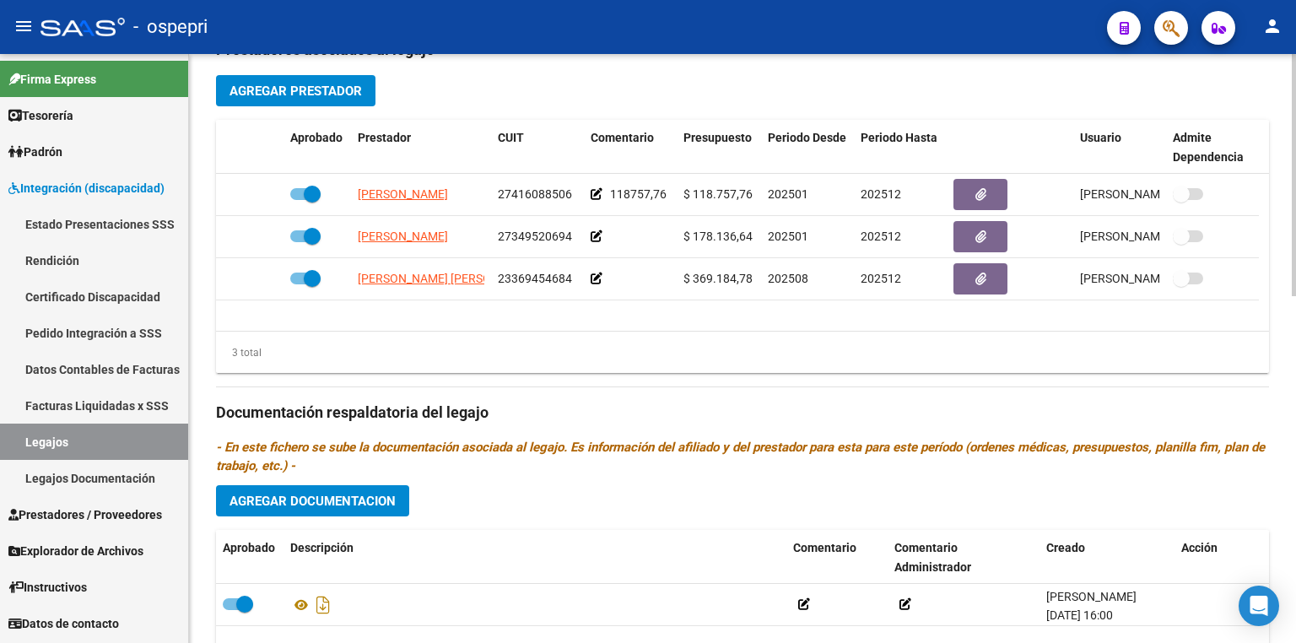
scroll to position [843, 0]
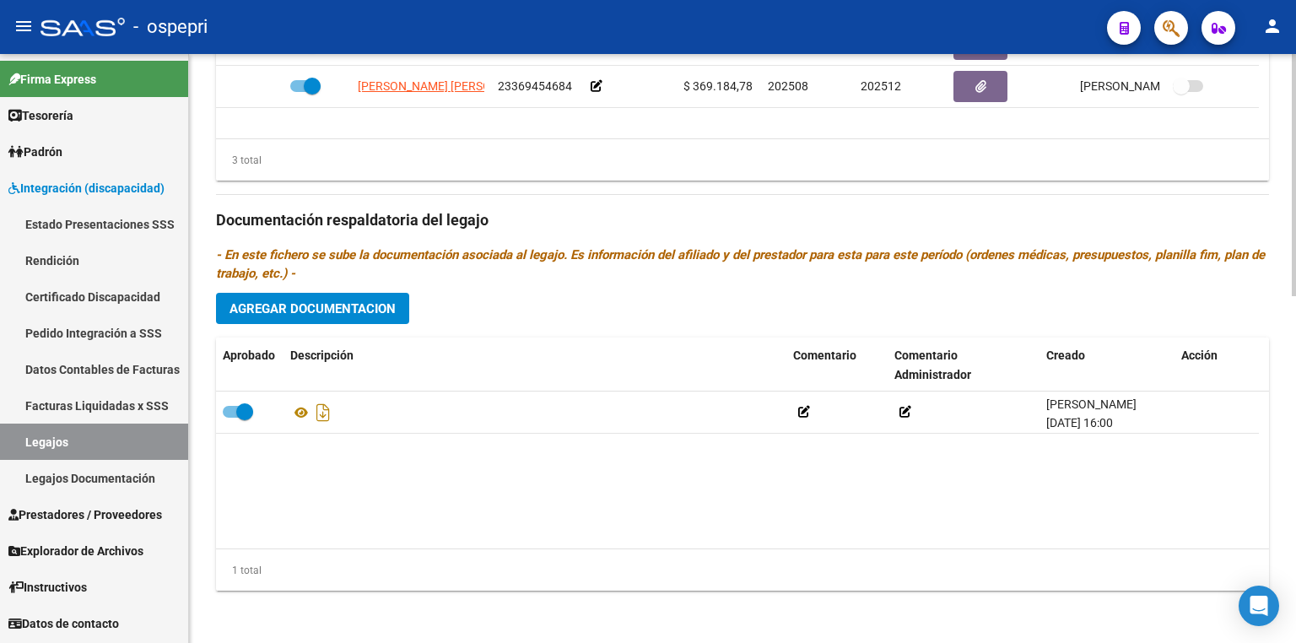
click at [358, 301] on span "Agregar Documentacion" at bounding box center [312, 308] width 166 height 15
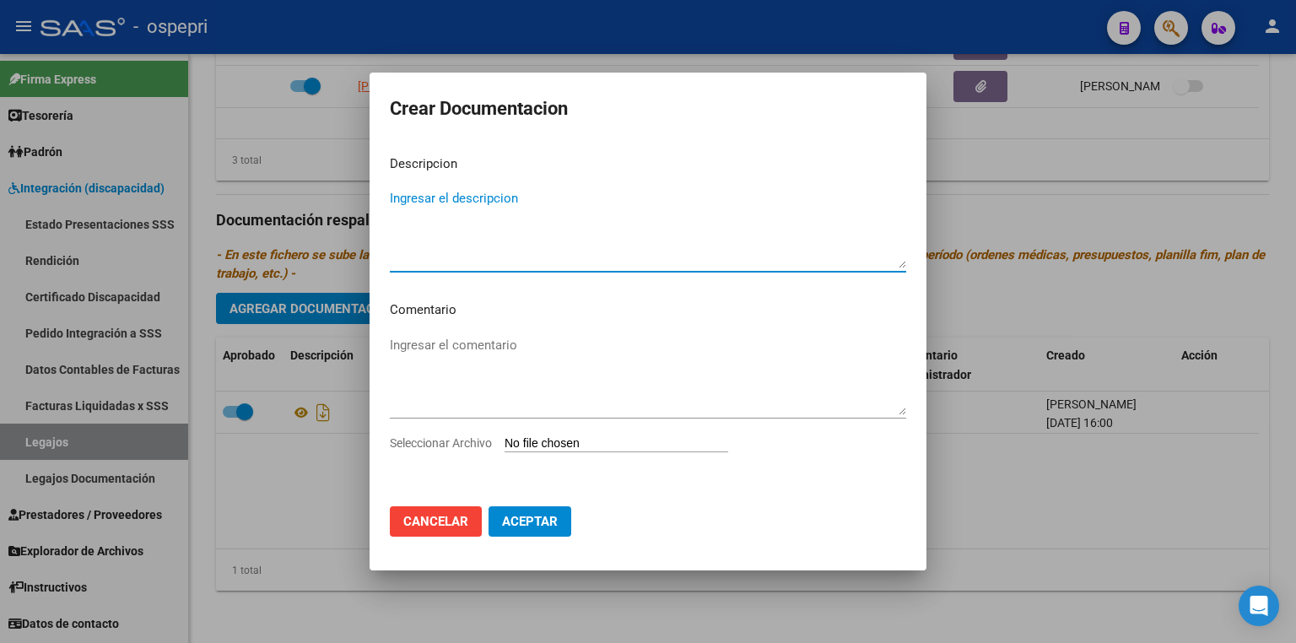
click at [601, 450] on input "Seleccionar Archivo" at bounding box center [616, 444] width 224 height 16
type input "C:\fakepath\20551555934.pdf"
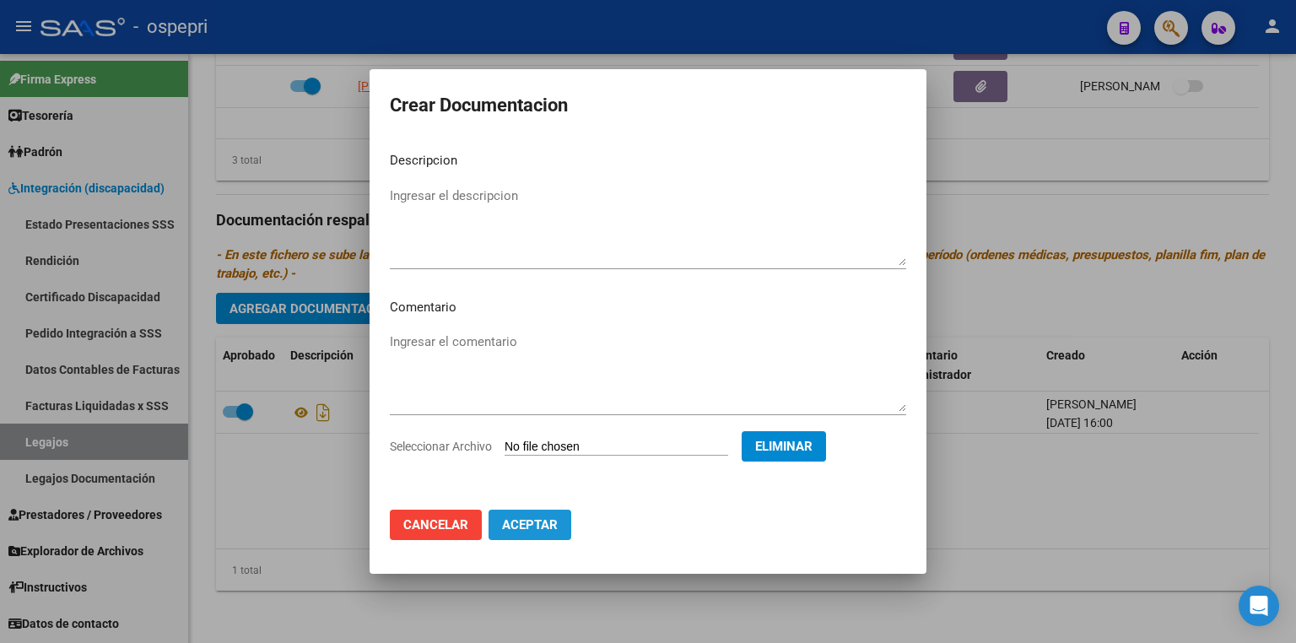
click at [522, 526] on span "Aceptar" at bounding box center [530, 524] width 56 height 15
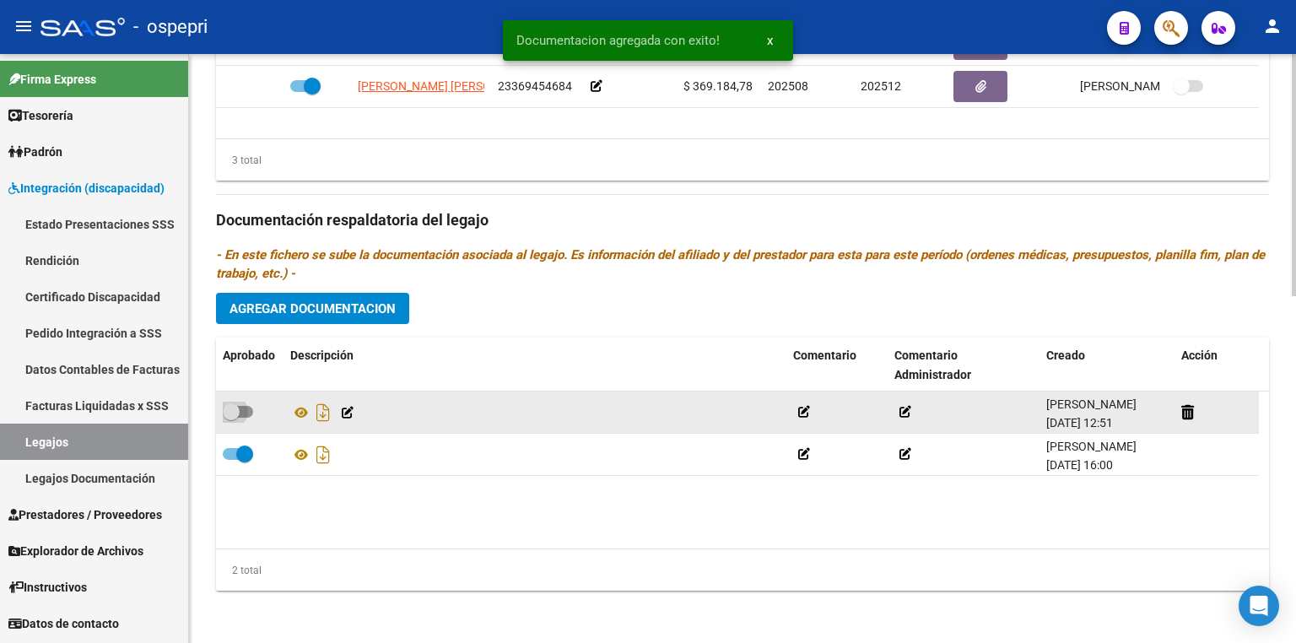
click at [251, 403] on label at bounding box center [238, 411] width 30 height 20
click at [231, 418] on input "checkbox" at bounding box center [230, 418] width 1 height 1
checkbox input "true"
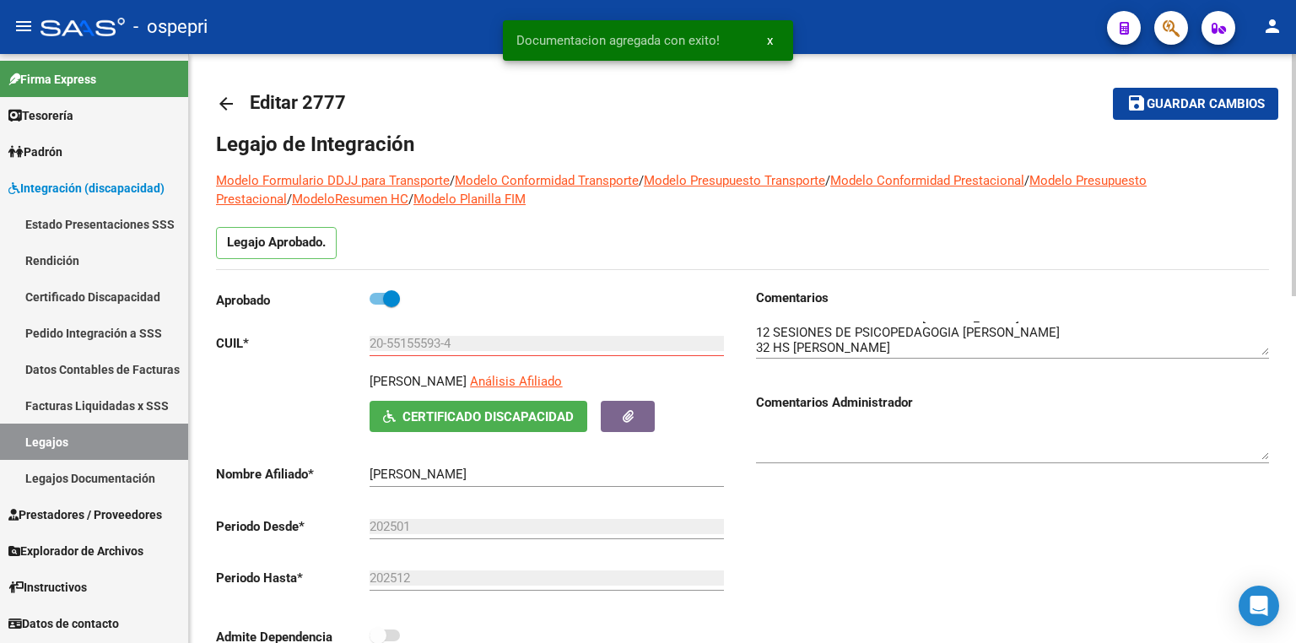
scroll to position [0, 0]
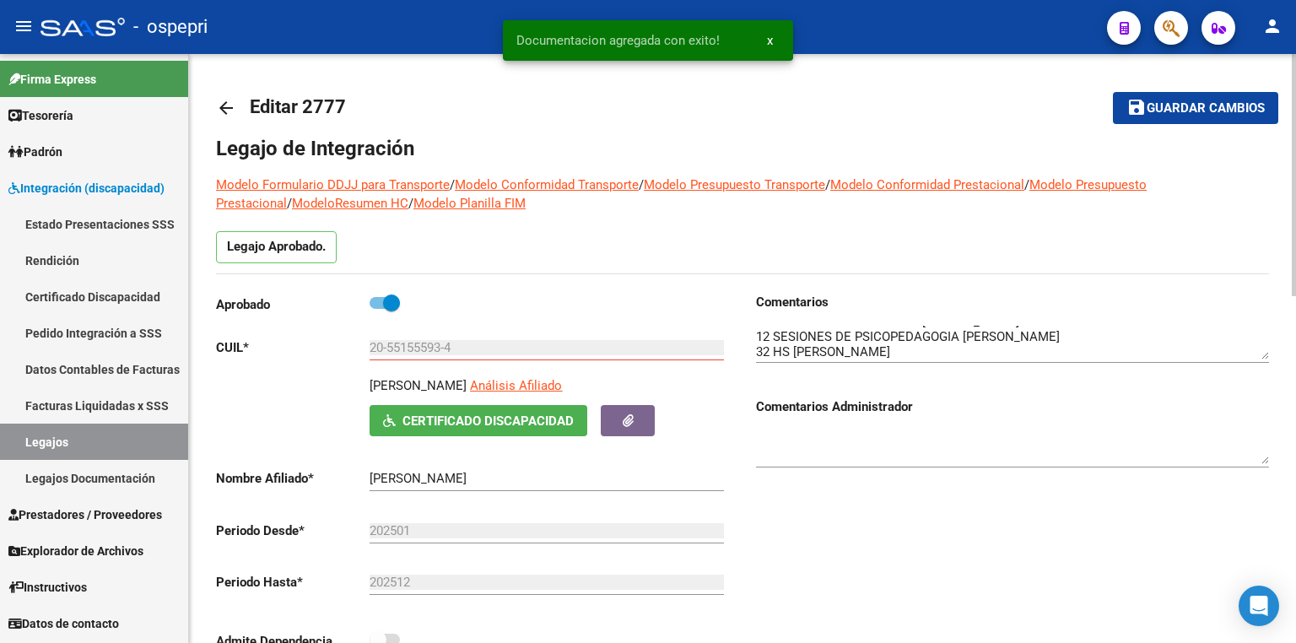
click at [1210, 108] on span "Guardar cambios" at bounding box center [1205, 108] width 118 height 15
